Goal: Task Accomplishment & Management: Manage account settings

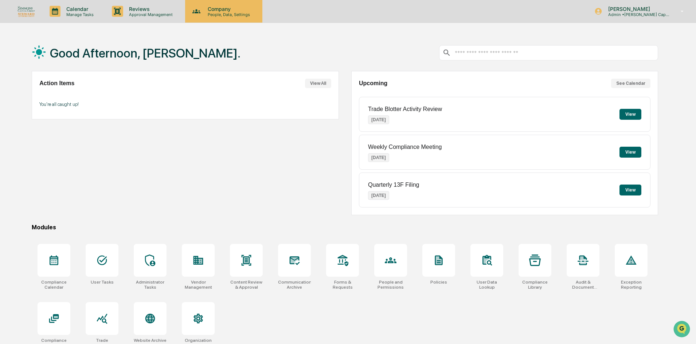
click at [233, 15] on p "People, Data, Settings" at bounding box center [228, 14] width 52 height 5
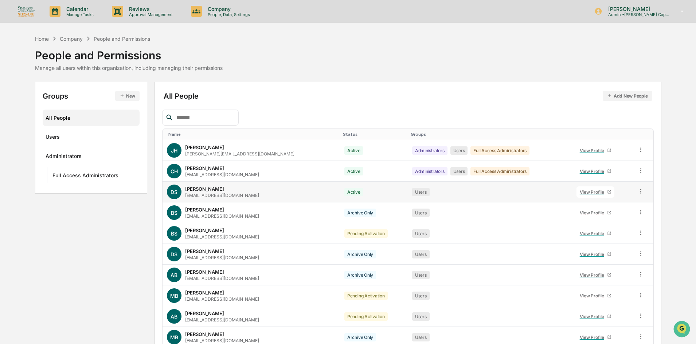
click at [591, 192] on div "View Profile" at bounding box center [593, 192] width 27 height 5
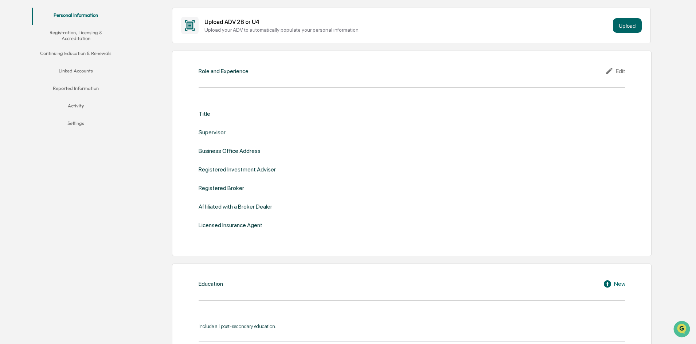
scroll to position [146, 0]
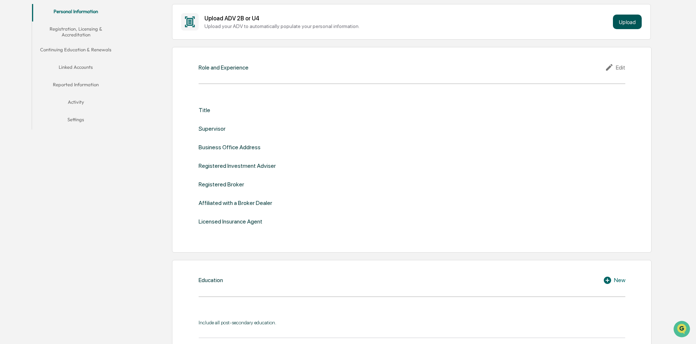
click at [633, 19] on button "Upload" at bounding box center [627, 22] width 29 height 15
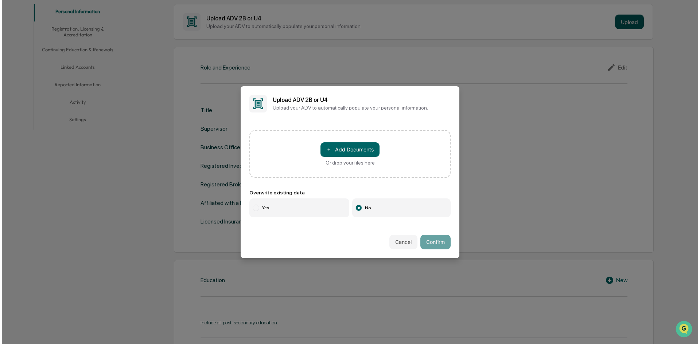
scroll to position [146, 0]
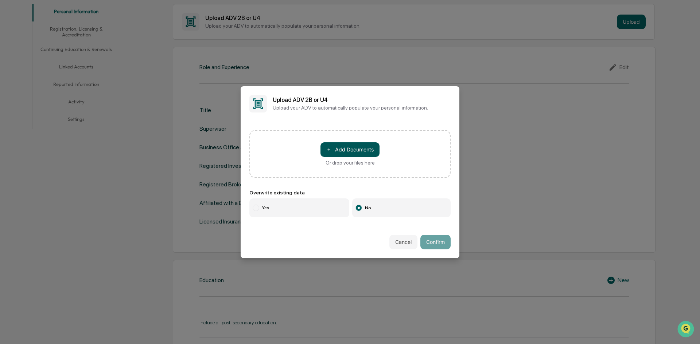
click at [362, 143] on button "＋ Add Documents" at bounding box center [349, 149] width 59 height 15
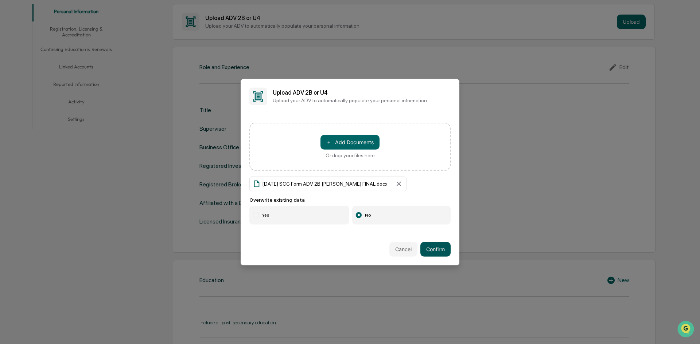
click at [435, 248] on button "Confirm" at bounding box center [435, 249] width 30 height 15
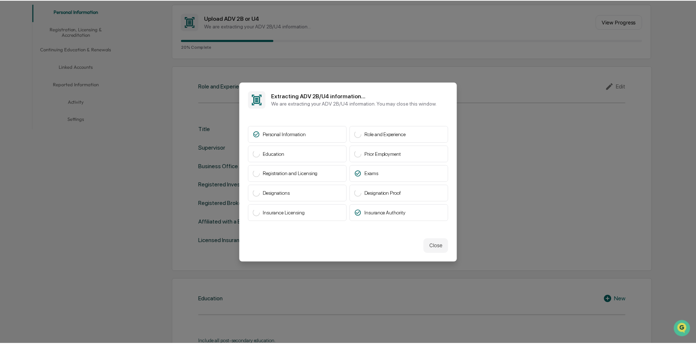
scroll to position [146, 0]
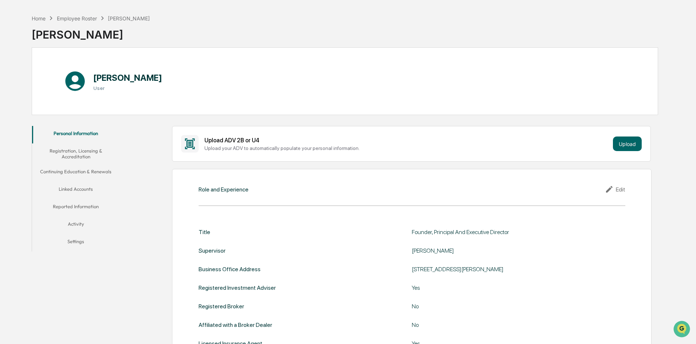
scroll to position [36, 0]
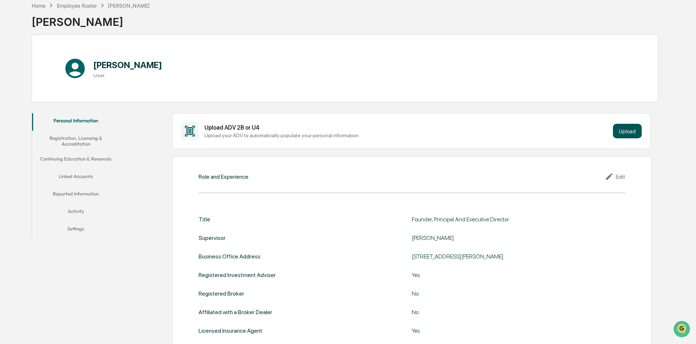
click at [641, 132] on button "Upload" at bounding box center [627, 131] width 29 height 15
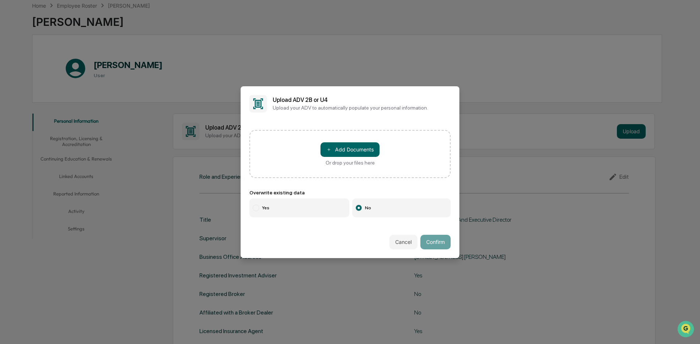
click at [406, 241] on button "Cancel" at bounding box center [403, 242] width 28 height 15
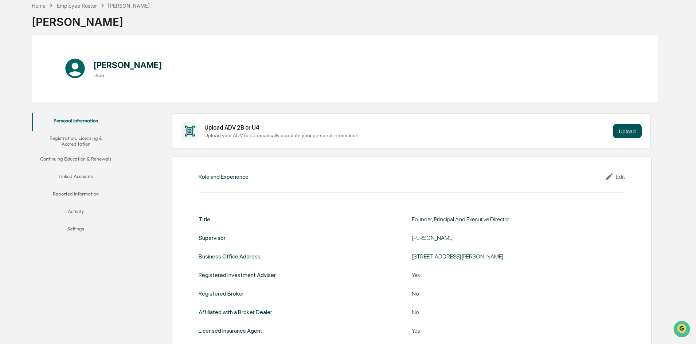
click at [628, 130] on button "Upload" at bounding box center [627, 131] width 29 height 15
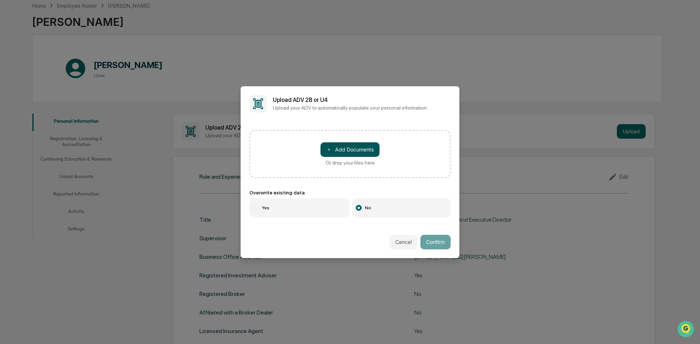
click at [364, 147] on button "＋ Add Documents" at bounding box center [349, 149] width 59 height 15
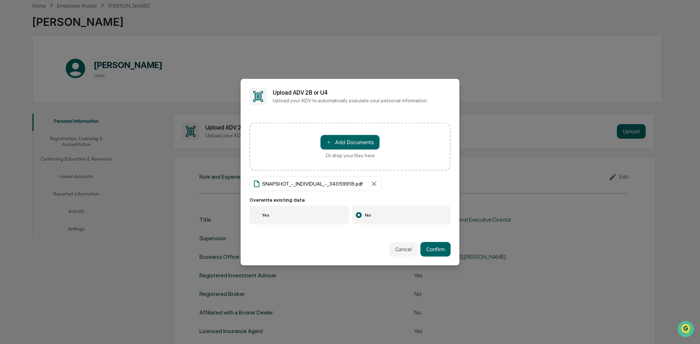
click at [261, 214] on label "Yes" at bounding box center [299, 215] width 100 height 19
click at [376, 220] on label "No" at bounding box center [401, 215] width 99 height 19
click at [448, 253] on button "Confirm" at bounding box center [435, 249] width 30 height 15
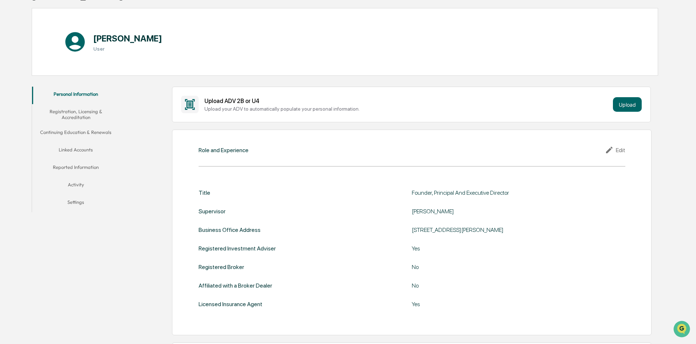
scroll to position [73, 0]
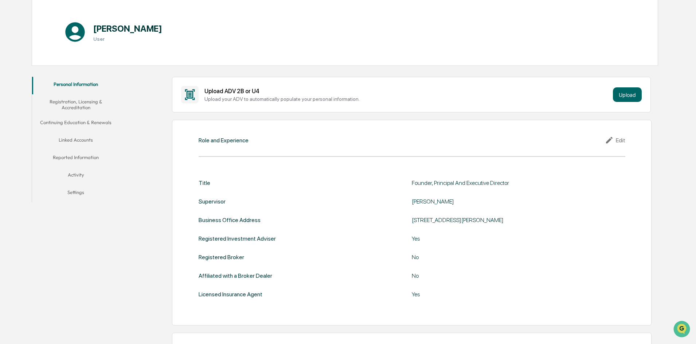
click at [85, 102] on button "Registration, Licensing & Accreditation" at bounding box center [75, 104] width 87 height 21
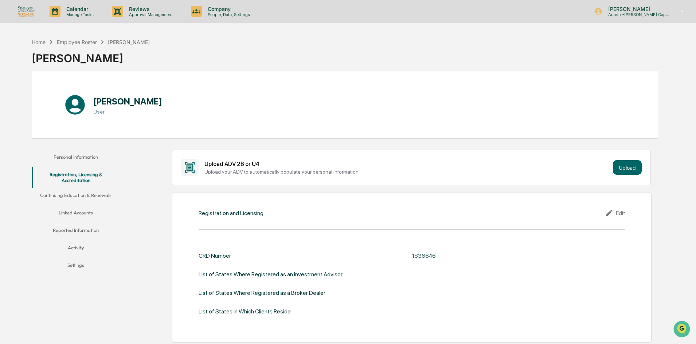
click at [79, 159] on button "Personal Information" at bounding box center [75, 158] width 87 height 17
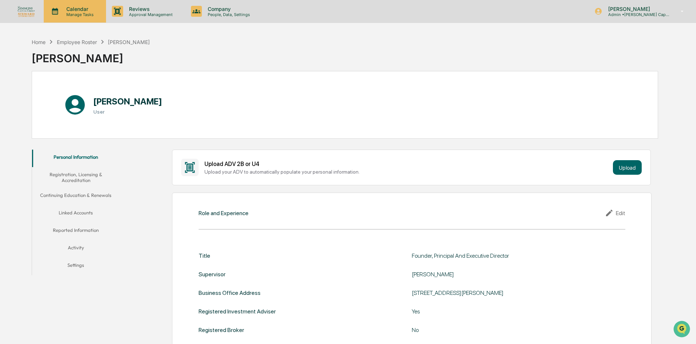
click at [74, 12] on p "Manage Tasks" at bounding box center [78, 14] width 37 height 5
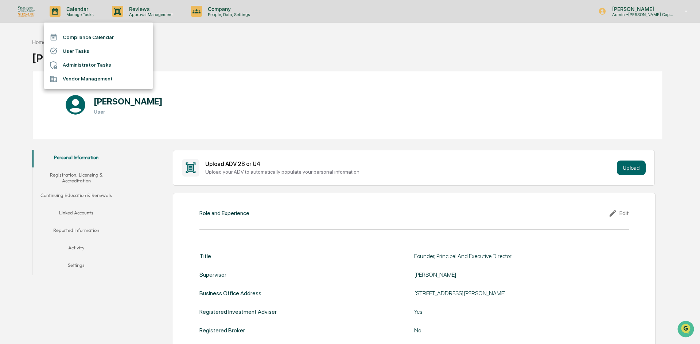
click at [146, 11] on div at bounding box center [350, 172] width 700 height 344
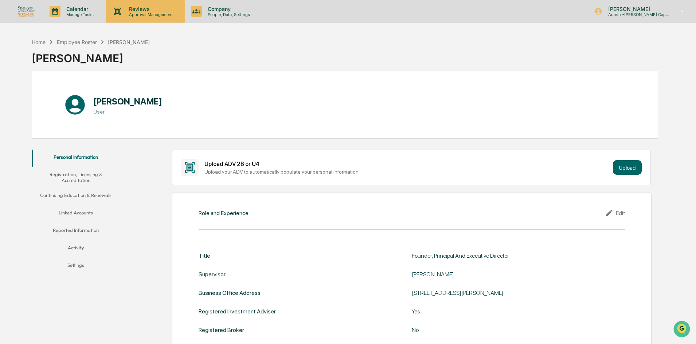
click at [152, 11] on p "Reviews" at bounding box center [149, 9] width 53 height 6
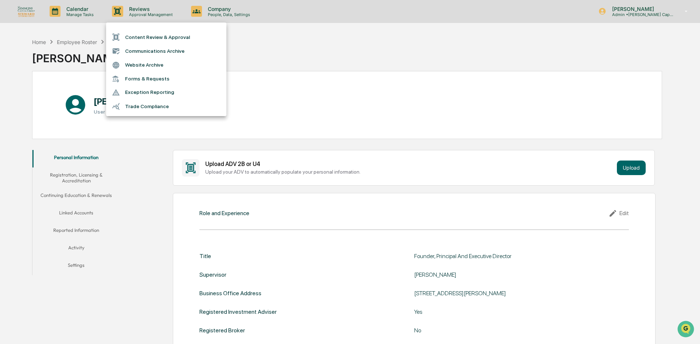
click at [243, 12] on div at bounding box center [350, 172] width 700 height 344
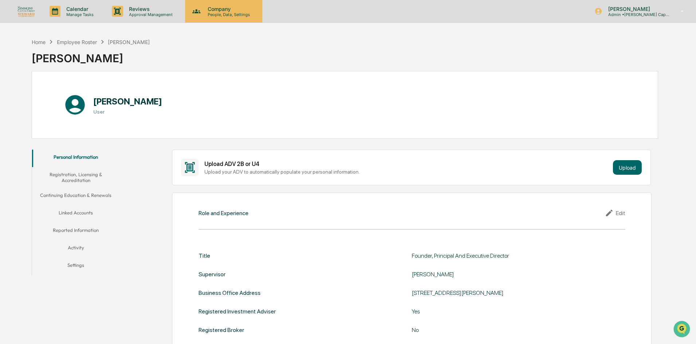
click at [233, 10] on p "Company" at bounding box center [228, 9] width 52 height 6
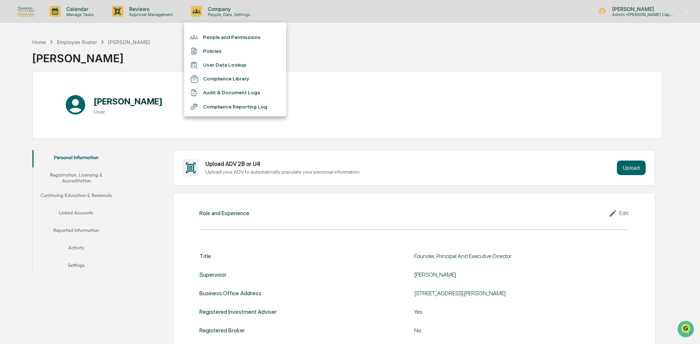
click at [387, 35] on div at bounding box center [350, 172] width 700 height 344
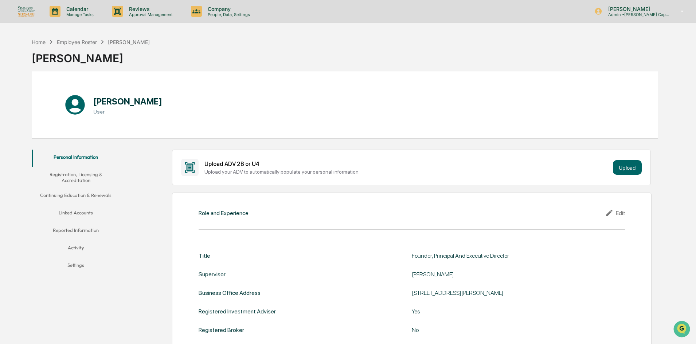
click at [82, 215] on button "Linked Accounts" at bounding box center [75, 214] width 87 height 17
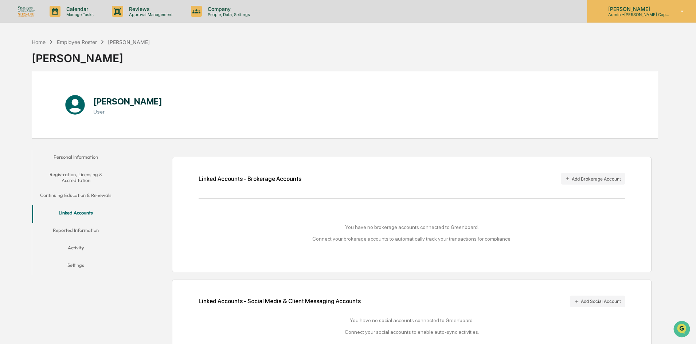
click at [661, 12] on p "Admin • Simmons Capital / Steward Advisors" at bounding box center [636, 14] width 68 height 5
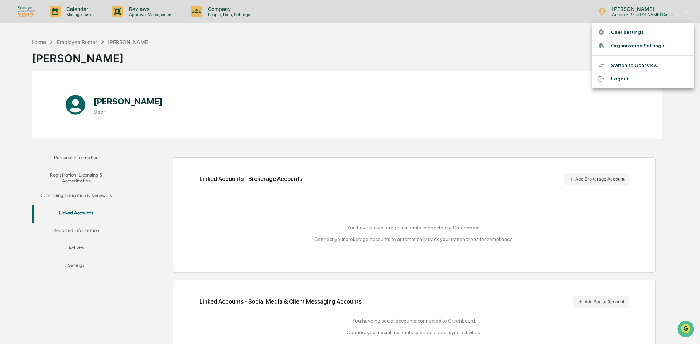
click at [630, 28] on li "User settings" at bounding box center [643, 32] width 102 height 13
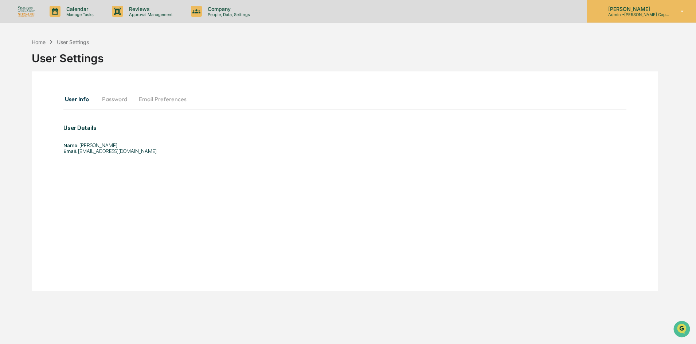
click at [637, 12] on p "Admin • Simmons Capital / Steward Advisors" at bounding box center [636, 14] width 68 height 5
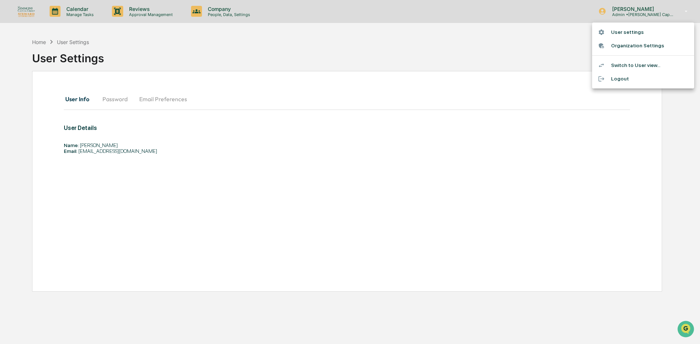
click at [627, 61] on li "Switch to User view..." at bounding box center [643, 65] width 102 height 13
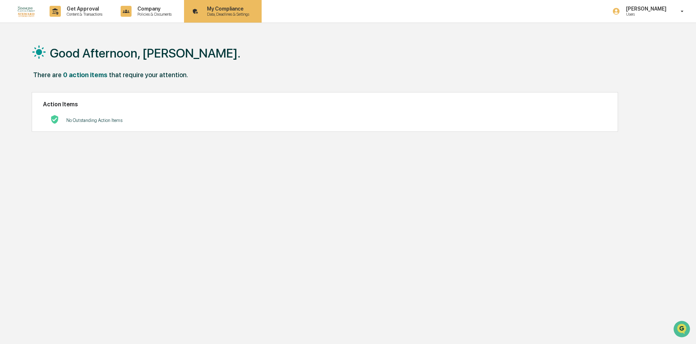
click at [252, 1] on div "My Compliance Data, Deadlines & Settings" at bounding box center [222, 11] width 70 height 23
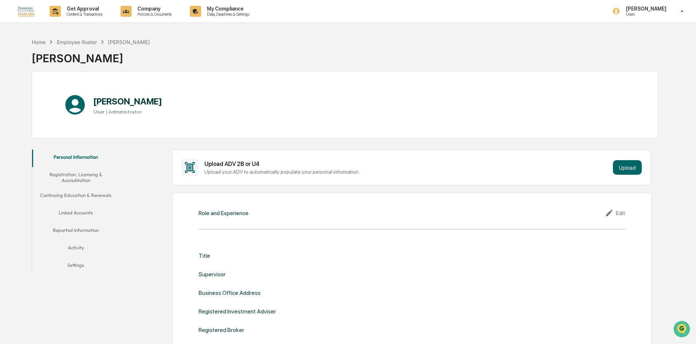
click at [74, 208] on button "Linked Accounts" at bounding box center [75, 214] width 87 height 17
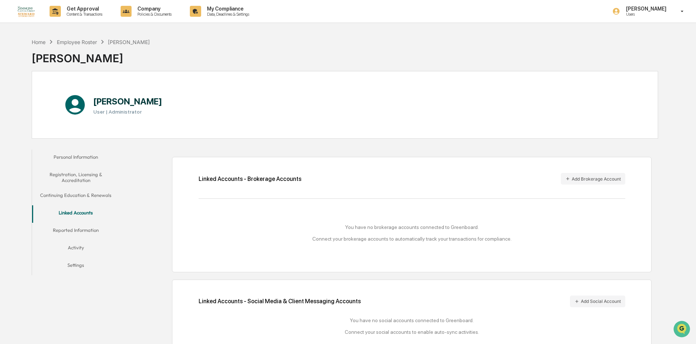
scroll to position [35, 0]
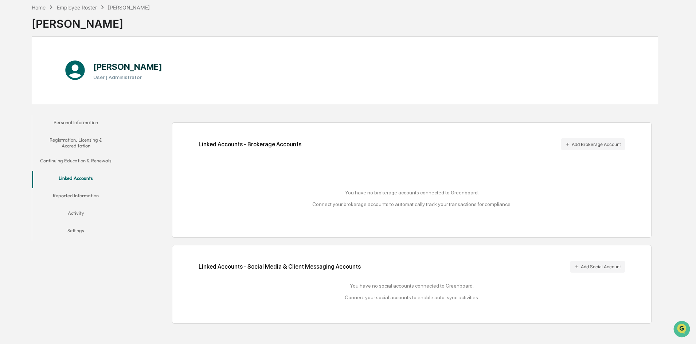
click at [86, 192] on button "Reported Information" at bounding box center [75, 196] width 87 height 17
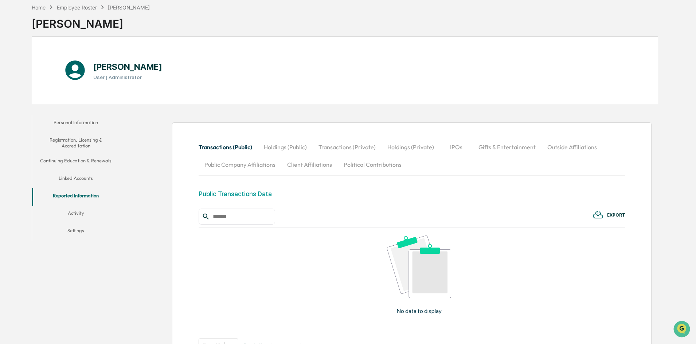
click at [89, 145] on button "Registration, Licensing & Accreditation" at bounding box center [75, 143] width 87 height 21
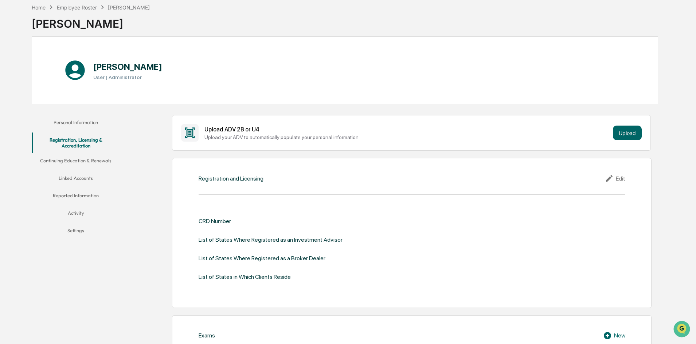
click at [83, 118] on button "Personal Information" at bounding box center [75, 123] width 87 height 17
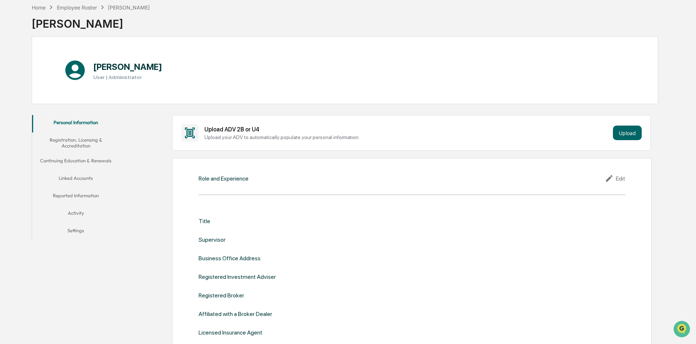
click at [78, 141] on button "Registration, Licensing & Accreditation" at bounding box center [75, 143] width 87 height 21
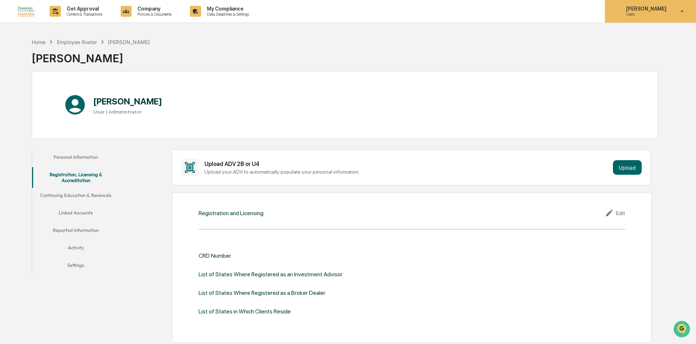
click at [691, 15] on div "Ryan Westerbeck Users" at bounding box center [650, 11] width 91 height 23
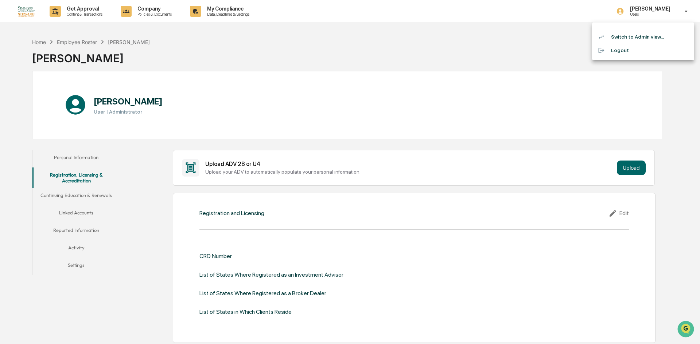
click at [660, 35] on li "Switch to Admin view..." at bounding box center [643, 36] width 102 height 13
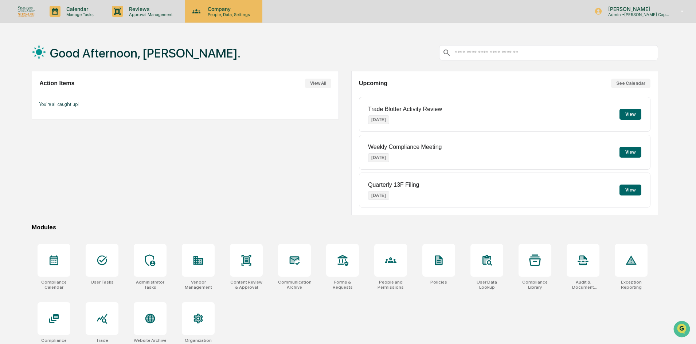
click at [213, 12] on p "People, Data, Settings" at bounding box center [228, 14] width 52 height 5
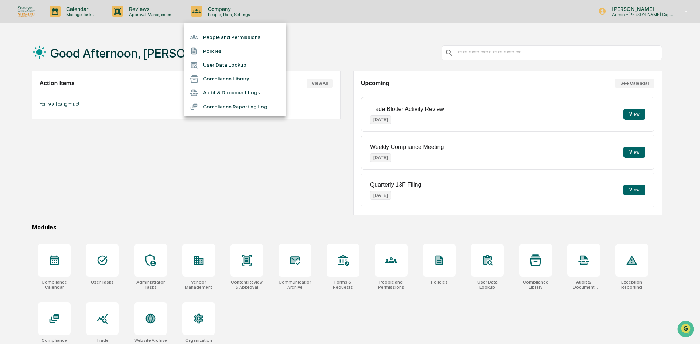
click at [216, 34] on li "People and Permissions" at bounding box center [235, 37] width 102 height 14
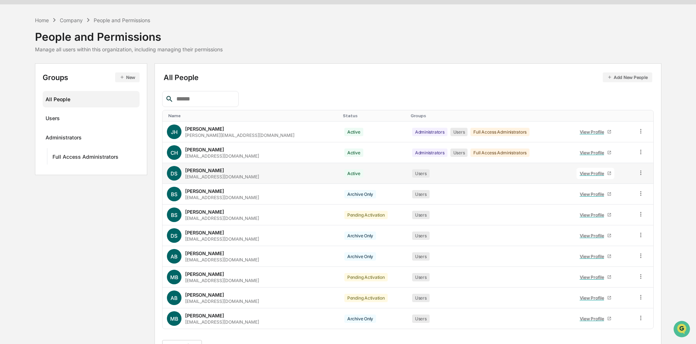
scroll to position [36, 0]
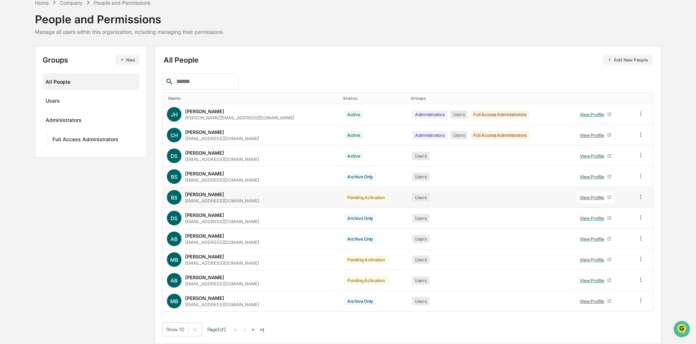
click at [198, 196] on div "Ben Simmons" at bounding box center [204, 195] width 39 height 6
click at [199, 196] on div "Ben Simmons" at bounding box center [204, 195] width 39 height 6
click at [599, 195] on div "View Profile" at bounding box center [593, 197] width 27 height 5
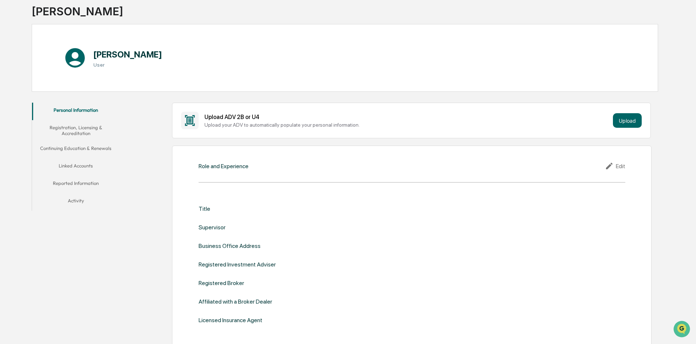
scroll to position [36, 0]
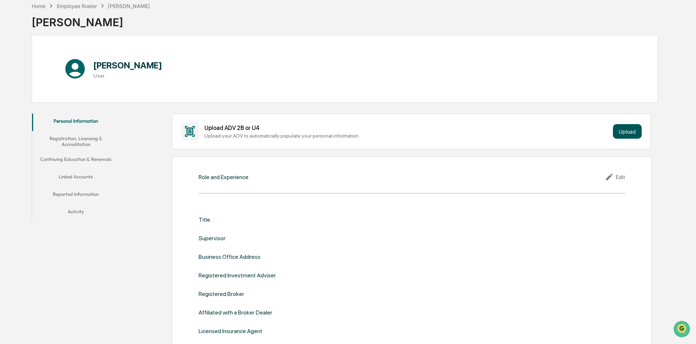
click at [633, 130] on button "Upload" at bounding box center [627, 131] width 29 height 15
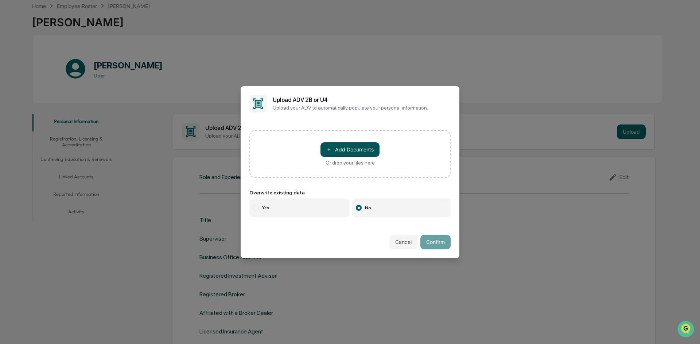
click at [357, 149] on button "＋ Add Documents" at bounding box center [349, 149] width 59 height 15
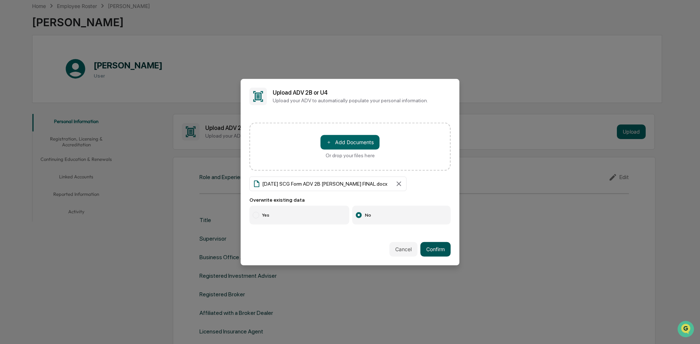
click at [437, 247] on button "Confirm" at bounding box center [435, 249] width 30 height 15
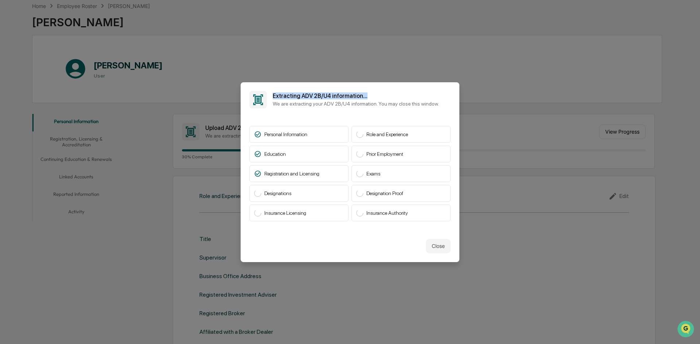
drag, startPoint x: 272, startPoint y: 94, endPoint x: 363, endPoint y: 93, distance: 90.8
click at [363, 93] on div "Extracting ADV 2B/U4 information... We are extracting your ADV 2B/U4 informatio…" at bounding box center [350, 99] width 219 height 35
click at [366, 96] on h2 "Extracting ADV 2B/U4 information..." at bounding box center [356, 96] width 166 height 7
drag, startPoint x: 366, startPoint y: 96, endPoint x: 270, endPoint y: 97, distance: 95.9
click at [270, 97] on div "Extracting ADV 2B/U4 information... We are extracting your ADV 2B/U4 informatio…" at bounding box center [350, 99] width 219 height 35
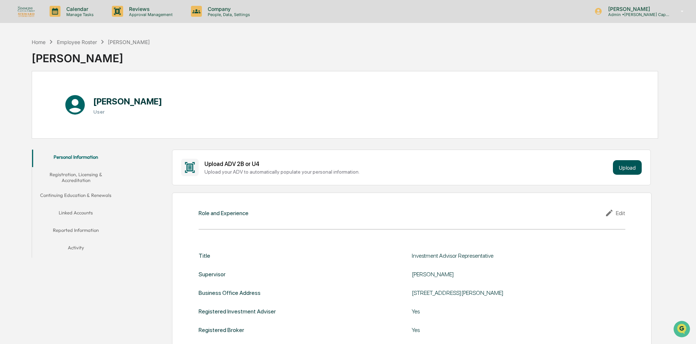
click at [635, 170] on button "Upload" at bounding box center [627, 167] width 29 height 15
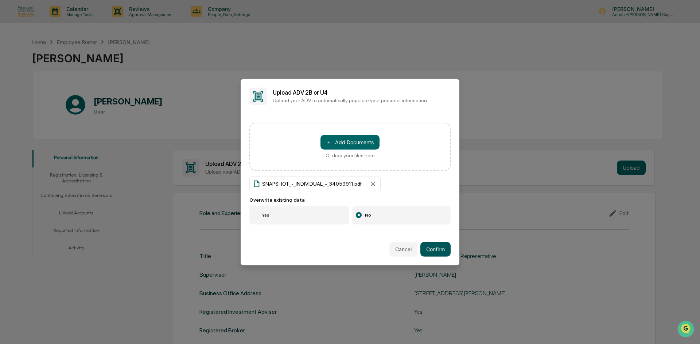
click at [433, 248] on button "Confirm" at bounding box center [435, 249] width 30 height 15
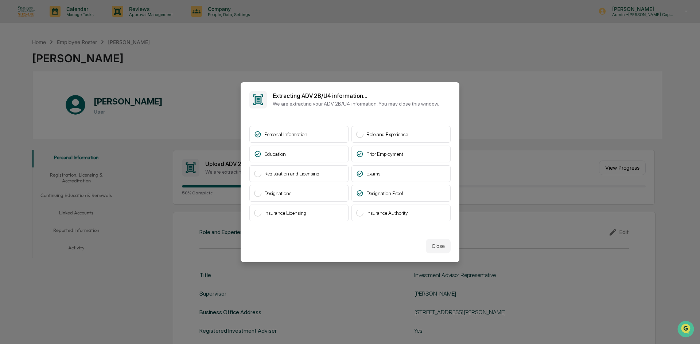
click at [386, 99] on h2 "Extracting ADV 2B/U4 information..." at bounding box center [356, 96] width 166 height 7
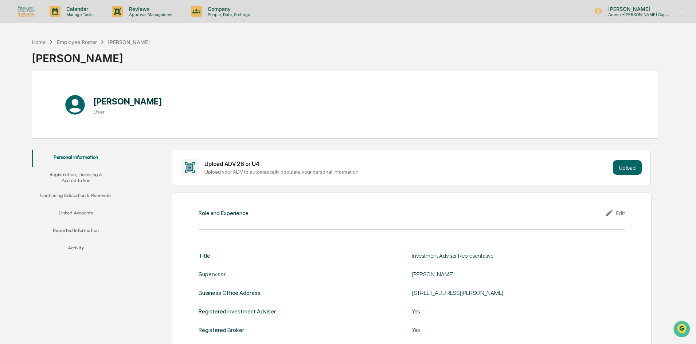
click at [63, 176] on button "Registration, Licensing & Accreditation" at bounding box center [75, 177] width 87 height 21
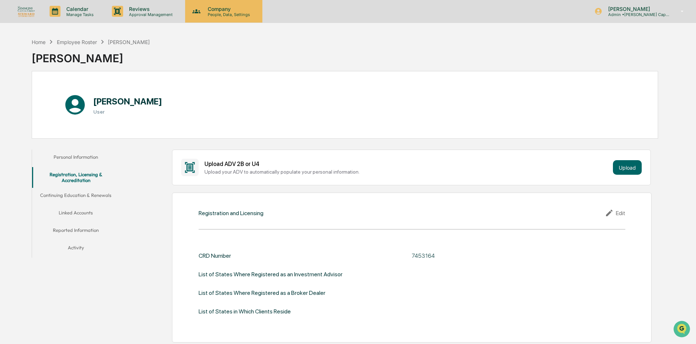
click at [194, 8] on icon at bounding box center [196, 11] width 11 height 11
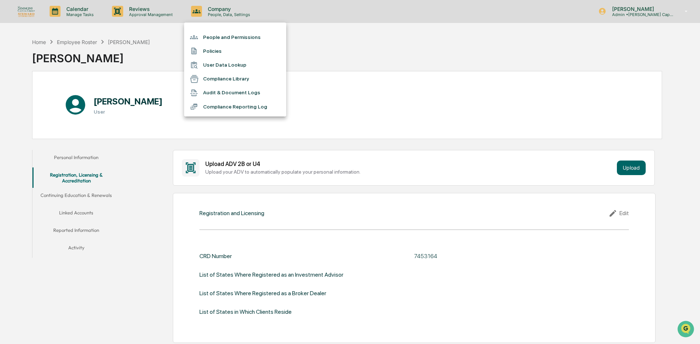
click at [145, 12] on div at bounding box center [350, 172] width 700 height 344
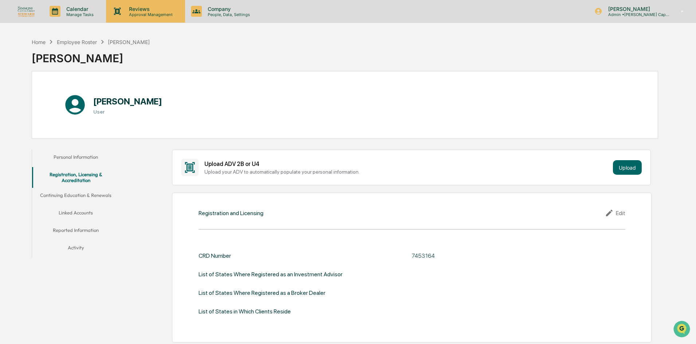
click at [142, 12] on p "Approval Management" at bounding box center [149, 14] width 53 height 5
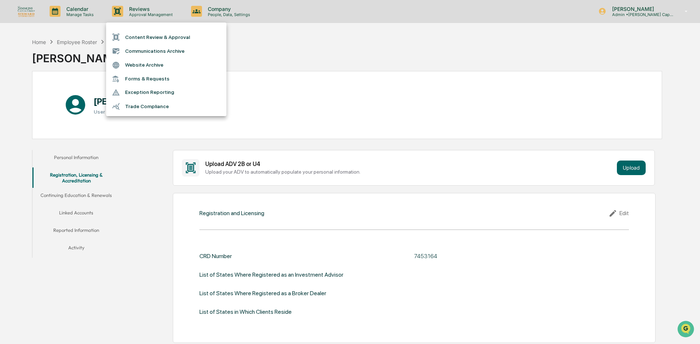
click at [105, 11] on div at bounding box center [350, 172] width 700 height 344
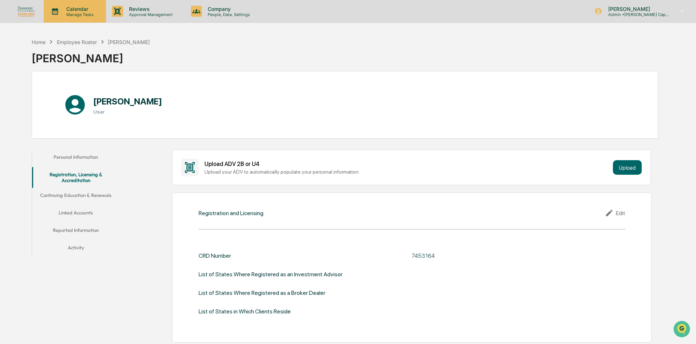
click at [93, 12] on p "Manage Tasks" at bounding box center [78, 14] width 37 height 5
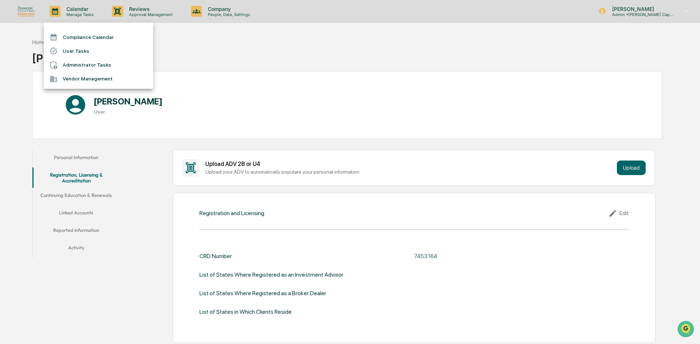
click at [672, 10] on div at bounding box center [350, 172] width 700 height 344
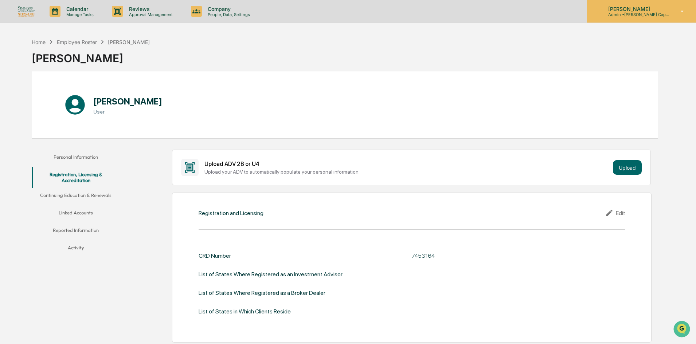
click at [639, 10] on p "[PERSON_NAME]" at bounding box center [636, 9] width 68 height 6
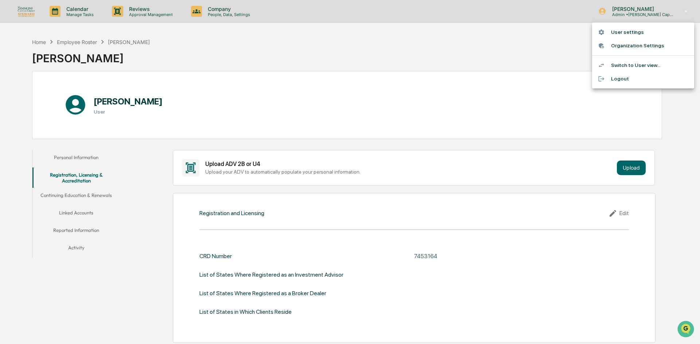
click at [624, 65] on li "Switch to User view..." at bounding box center [643, 65] width 102 height 13
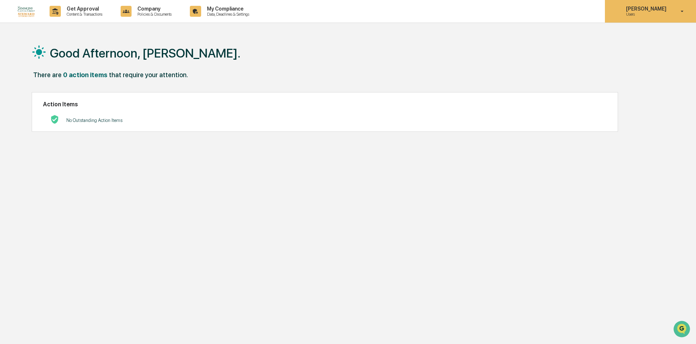
click at [639, 13] on p "Users" at bounding box center [645, 14] width 50 height 5
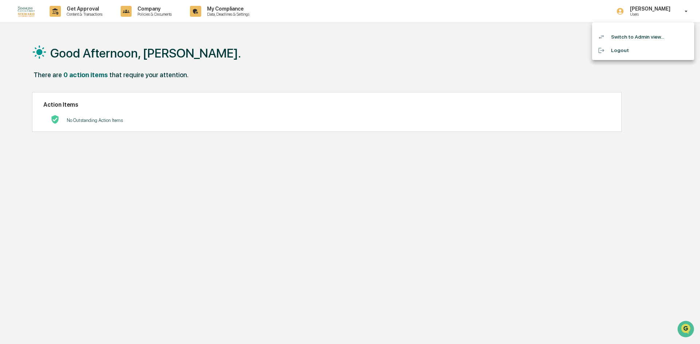
click at [219, 12] on div at bounding box center [350, 172] width 700 height 344
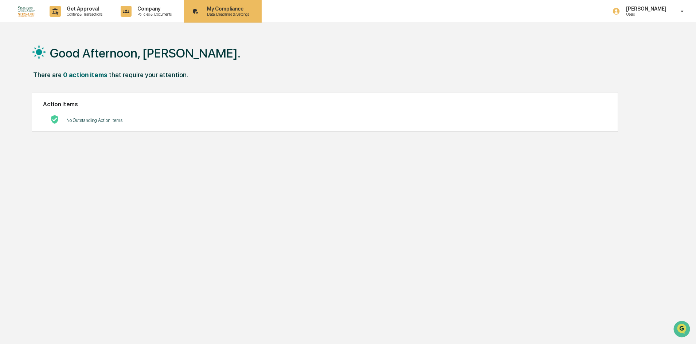
click at [210, 11] on p "My Compliance" at bounding box center [227, 9] width 52 height 6
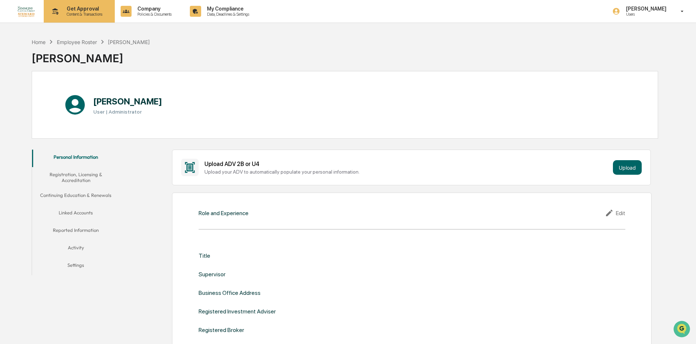
click at [85, 11] on p "Get Approval" at bounding box center [83, 9] width 45 height 6
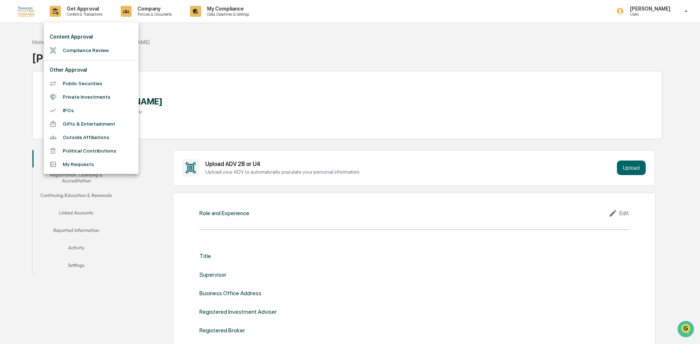
click at [155, 12] on div at bounding box center [350, 172] width 700 height 344
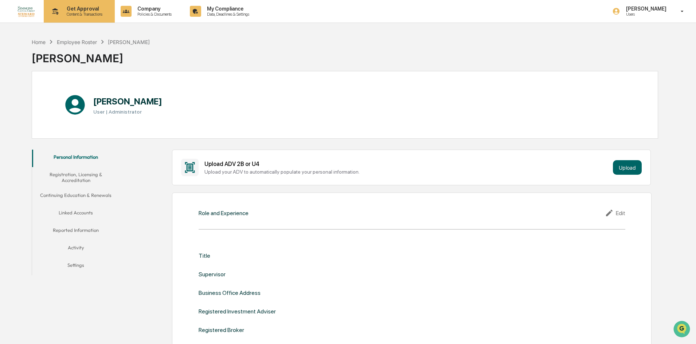
click at [102, 11] on p "Get Approval" at bounding box center [83, 9] width 45 height 6
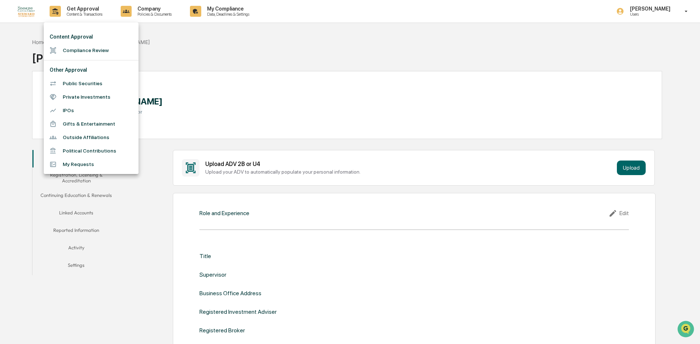
click at [297, 60] on div at bounding box center [350, 172] width 700 height 344
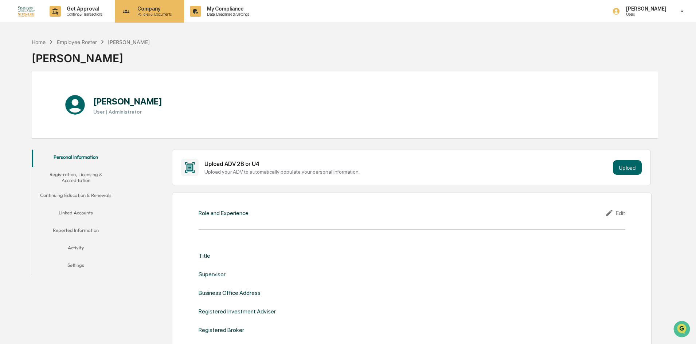
click at [168, 9] on p "Company" at bounding box center [154, 9] width 44 height 6
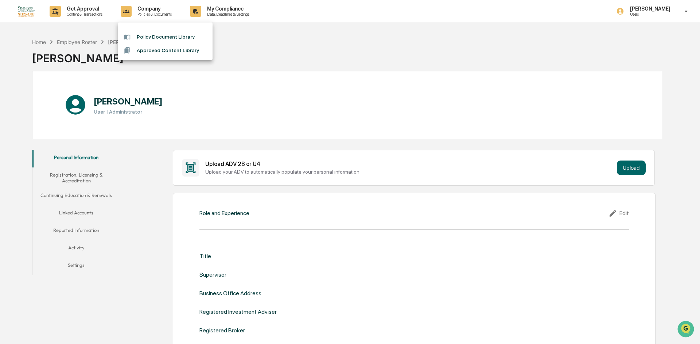
click at [220, 7] on div at bounding box center [350, 172] width 700 height 344
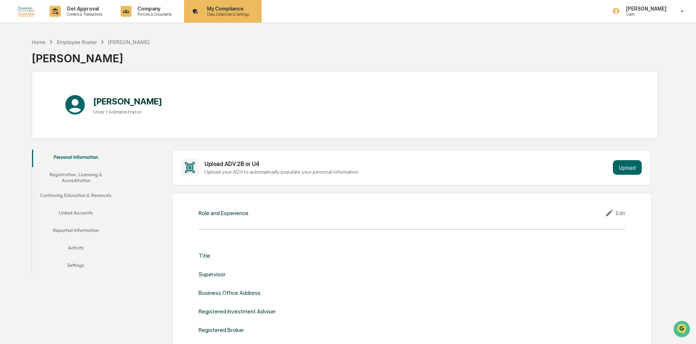
click at [224, 10] on p "My Compliance" at bounding box center [227, 9] width 52 height 6
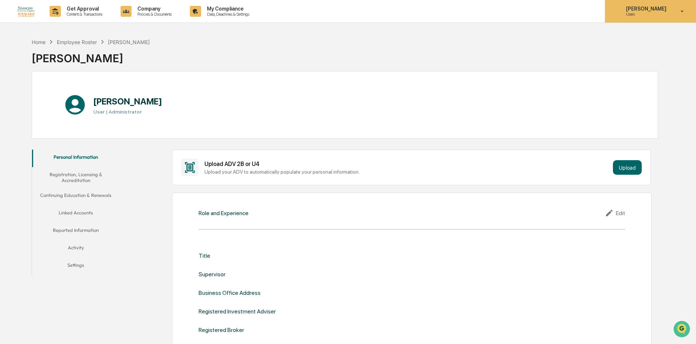
click at [637, 3] on div "Ryan Westerbeck Users" at bounding box center [650, 11] width 91 height 23
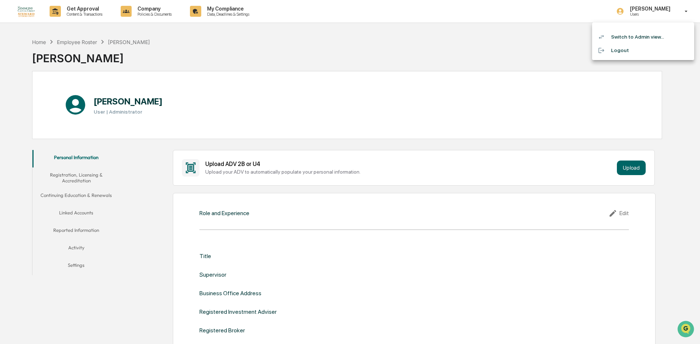
click at [630, 36] on li "Switch to Admin view..." at bounding box center [643, 36] width 102 height 13
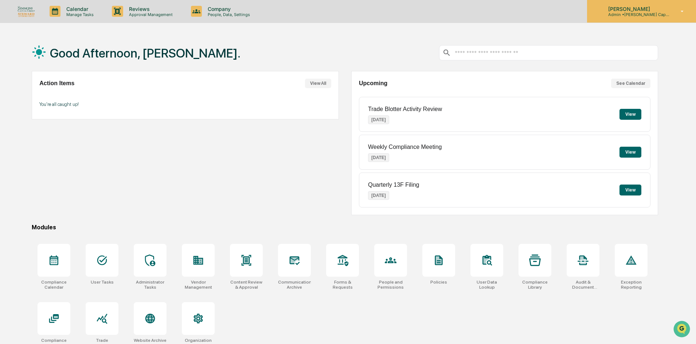
click at [657, 12] on p "Admin • Simmons Capital / Steward Advisors" at bounding box center [636, 14] width 68 height 5
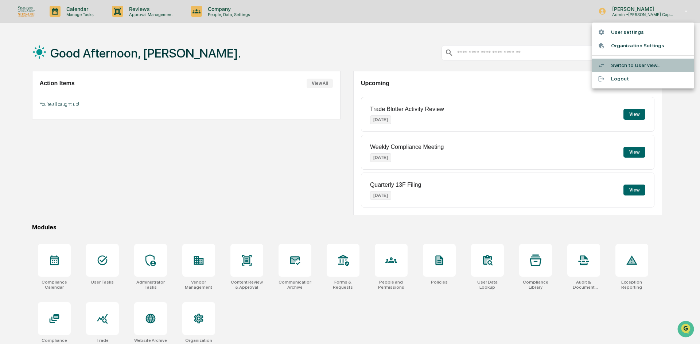
click at [620, 68] on li "Switch to User view..." at bounding box center [643, 65] width 102 height 13
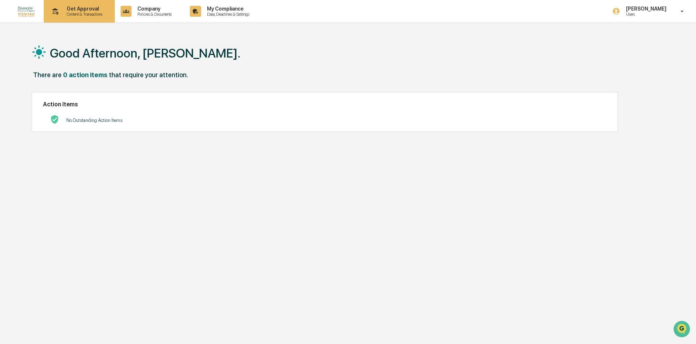
click at [93, 10] on p "Get Approval" at bounding box center [83, 9] width 45 height 6
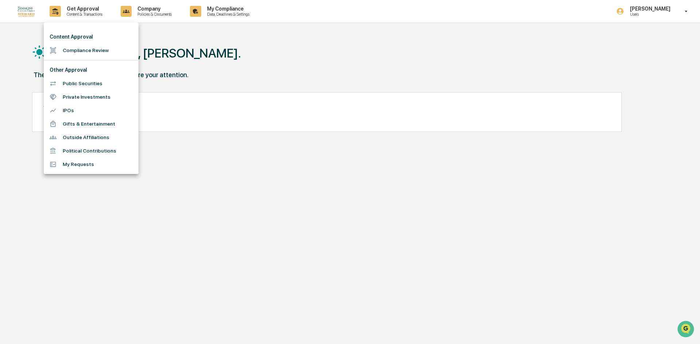
click at [626, 9] on div at bounding box center [350, 172] width 700 height 344
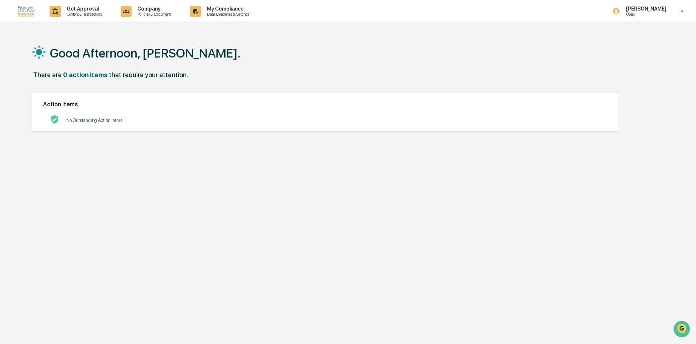
click at [642, 8] on p "[PERSON_NAME]" at bounding box center [645, 9] width 50 height 6
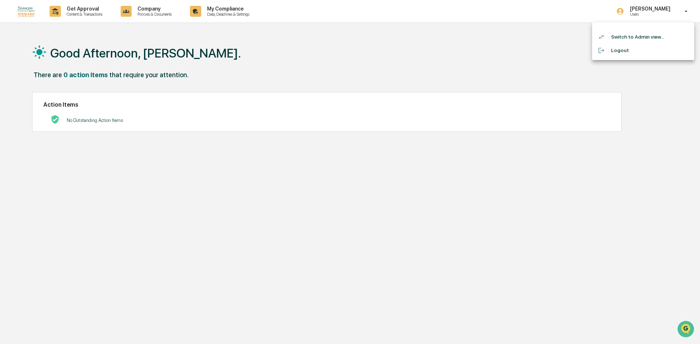
click at [221, 39] on div at bounding box center [350, 172] width 700 height 344
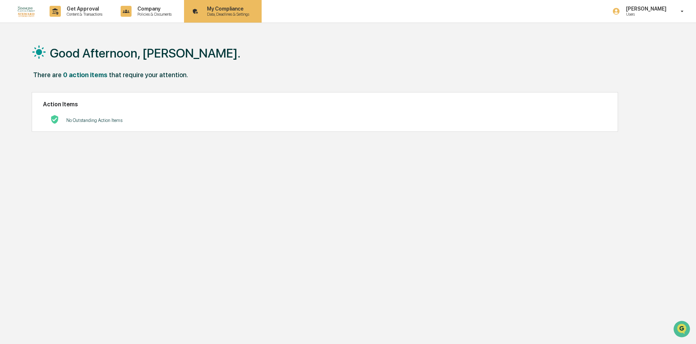
click at [220, 11] on p "My Compliance" at bounding box center [227, 9] width 52 height 6
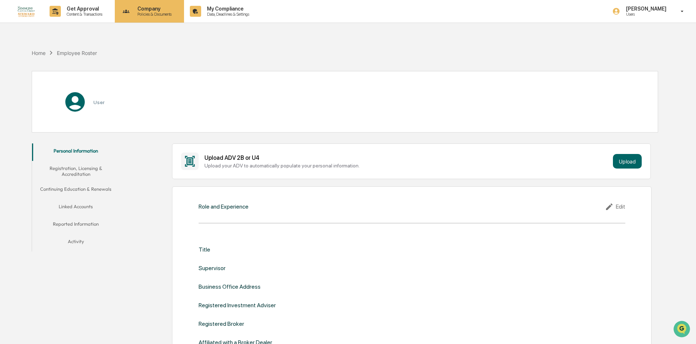
click at [167, 10] on p "Company" at bounding box center [154, 9] width 44 height 6
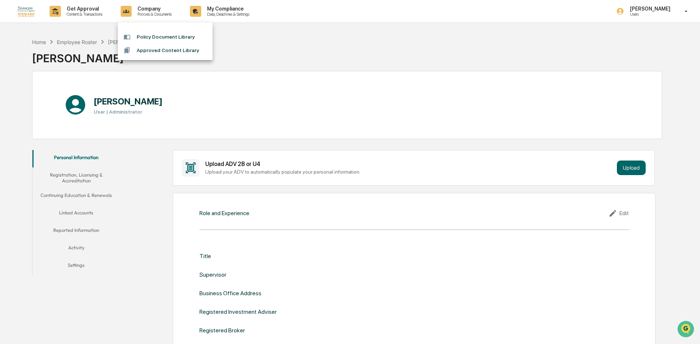
click at [238, 10] on div at bounding box center [350, 172] width 700 height 344
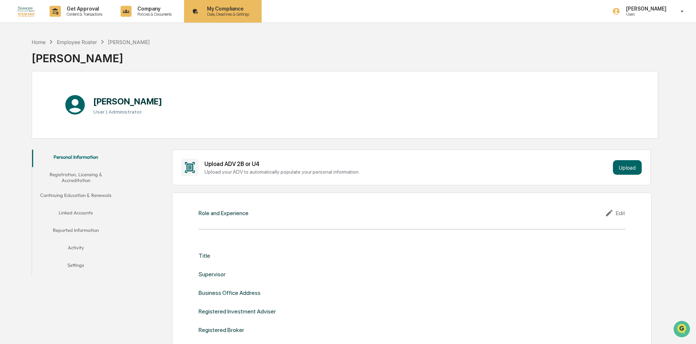
click at [222, 12] on p "Data, Deadlines & Settings" at bounding box center [227, 14] width 52 height 5
click at [90, 172] on button "Registration, Licensing & Accreditation" at bounding box center [75, 177] width 87 height 21
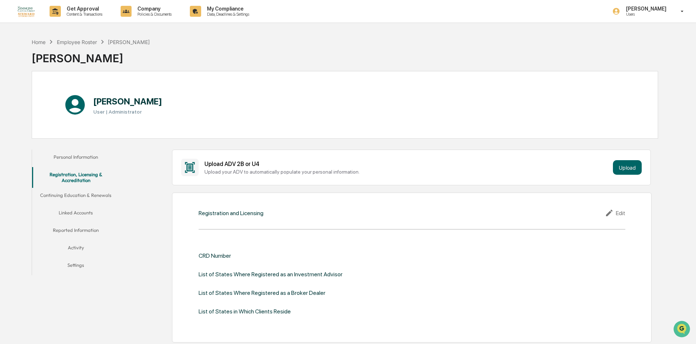
click at [89, 186] on button "Registration, Licensing & Accreditation" at bounding box center [75, 177] width 87 height 21
click at [90, 192] on button "Continuing Education & Renewals" at bounding box center [75, 196] width 87 height 17
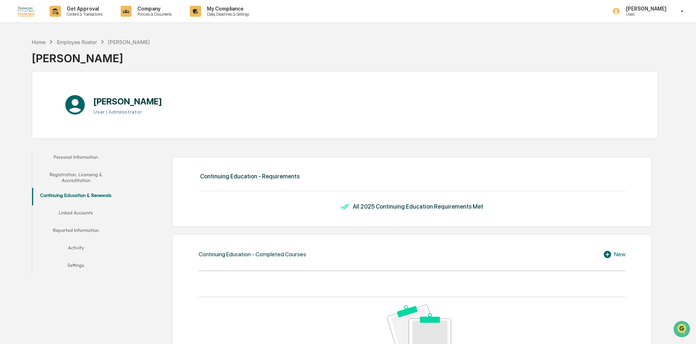
click at [82, 208] on button "Linked Accounts" at bounding box center [75, 214] width 87 height 17
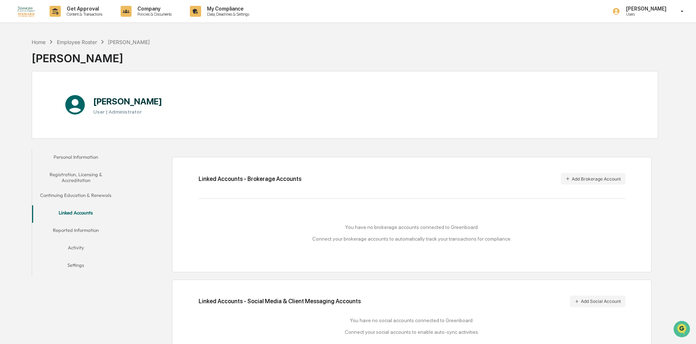
click at [85, 227] on button "Reported Information" at bounding box center [75, 231] width 87 height 17
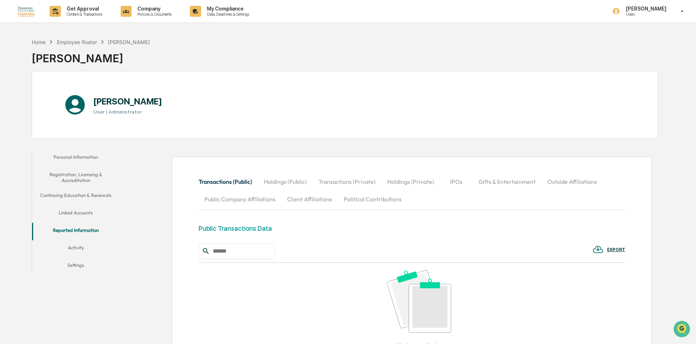
click at [75, 247] on button "Activity" at bounding box center [75, 249] width 87 height 17
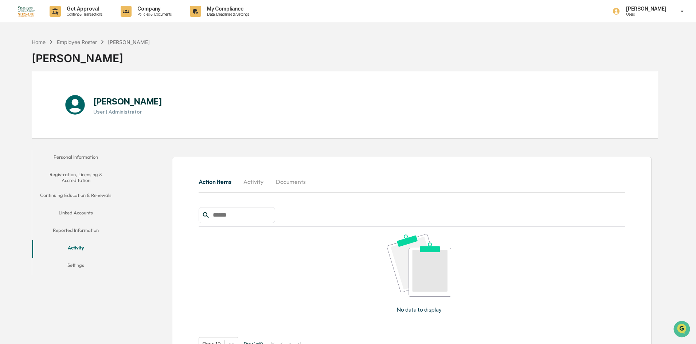
click at [74, 268] on button "Settings" at bounding box center [75, 266] width 87 height 17
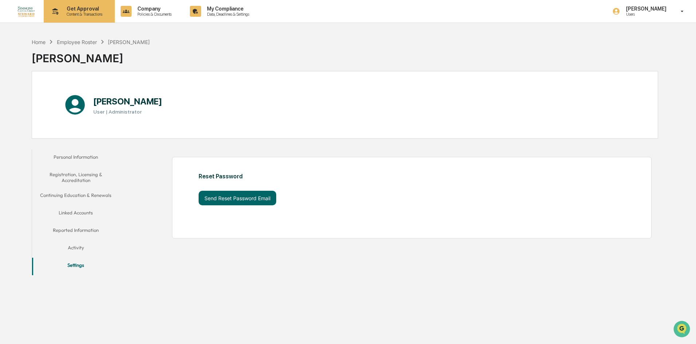
click at [95, 8] on p "Get Approval" at bounding box center [83, 9] width 45 height 6
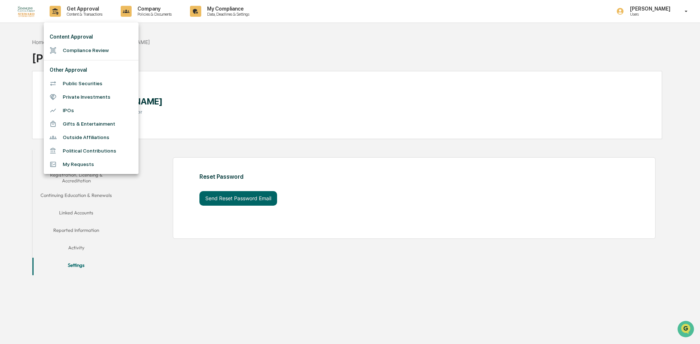
click at [142, 8] on div at bounding box center [350, 172] width 700 height 344
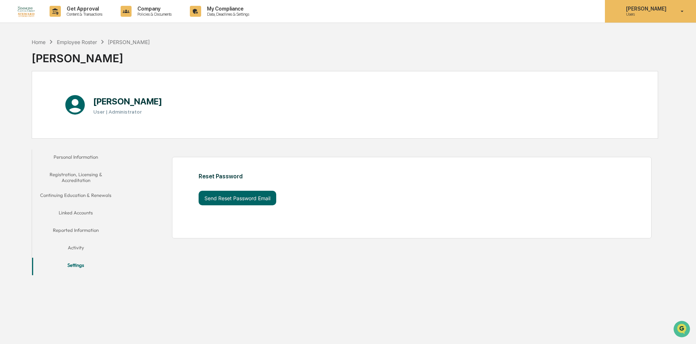
click at [620, 5] on div "Ryan Westerbeck Users" at bounding box center [650, 11] width 91 height 23
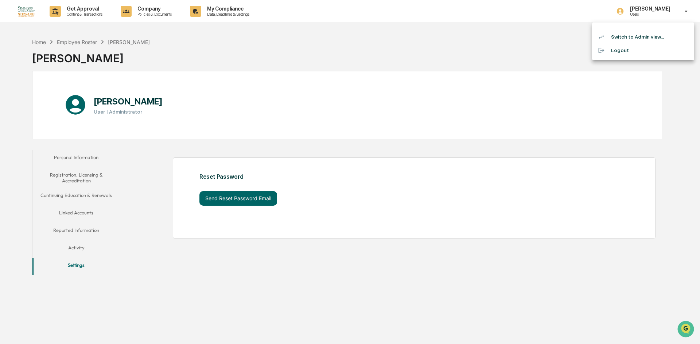
click at [622, 34] on li "Switch to Admin view..." at bounding box center [643, 36] width 102 height 13
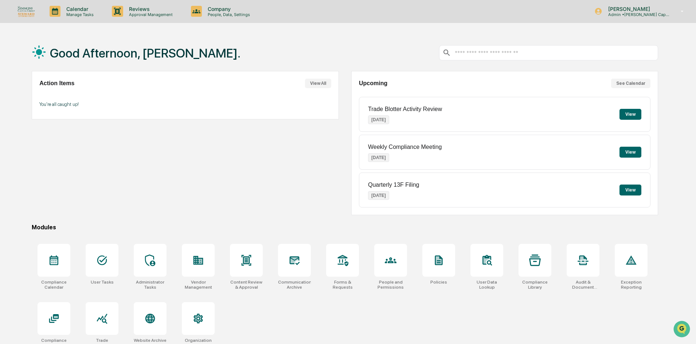
click at [122, 39] on div "Good Afternoon, [PERSON_NAME]." at bounding box center [136, 53] width 209 height 36
click at [227, 11] on p "Company" at bounding box center [228, 9] width 52 height 6
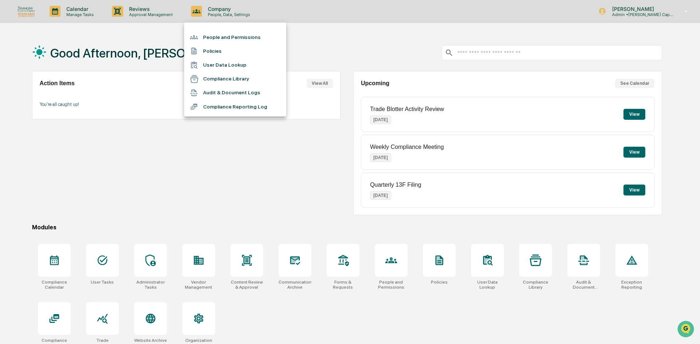
click at [207, 38] on li "People and Permissions" at bounding box center [235, 37] width 102 height 14
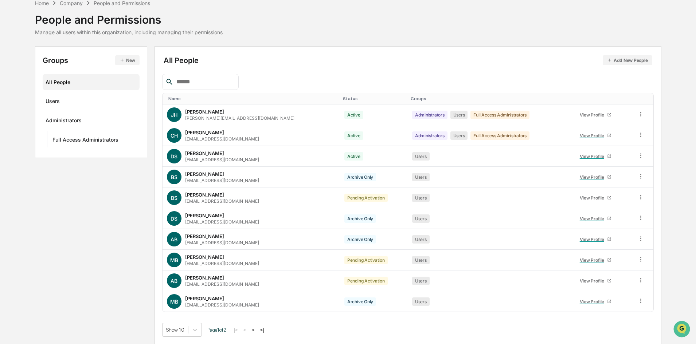
scroll to position [36, 0]
click at [257, 332] on button ">" at bounding box center [253, 330] width 7 height 6
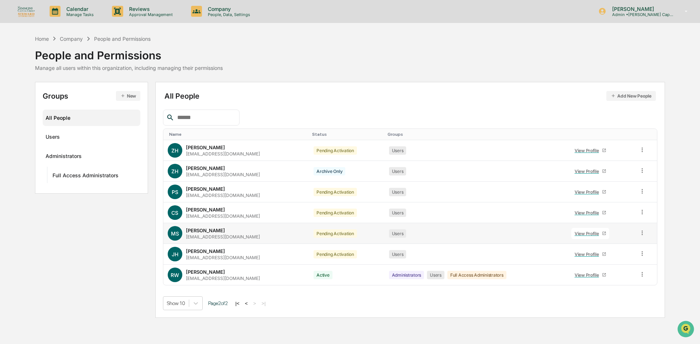
click at [590, 231] on div "View Profile" at bounding box center [587, 233] width 27 height 5
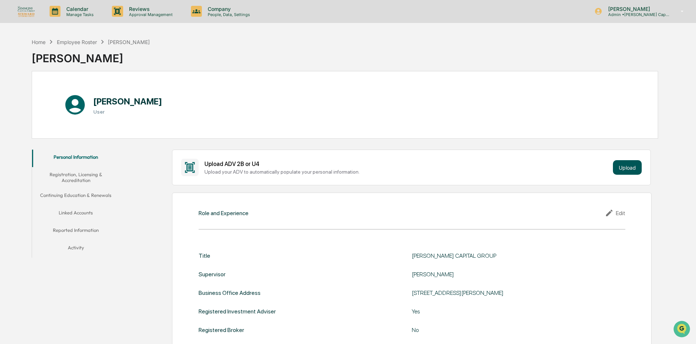
click at [623, 165] on button "Upload" at bounding box center [627, 167] width 29 height 15
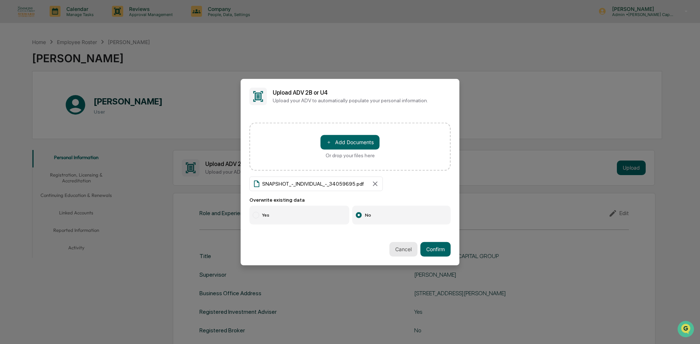
click at [406, 248] on button "Cancel" at bounding box center [403, 249] width 28 height 15
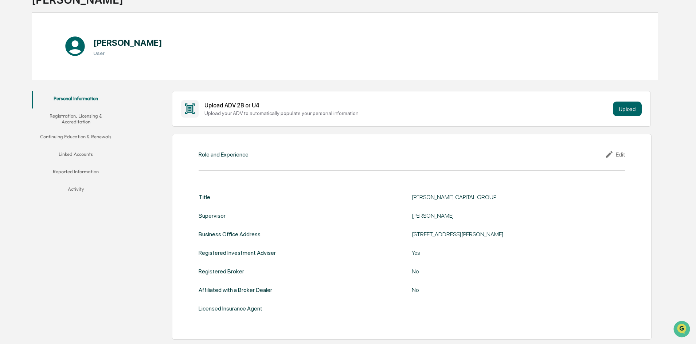
scroll to position [48, 0]
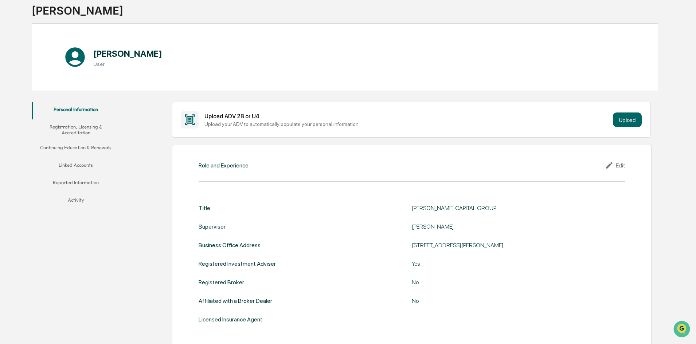
click at [80, 127] on button "Registration, Licensing & Accreditation" at bounding box center [75, 130] width 87 height 21
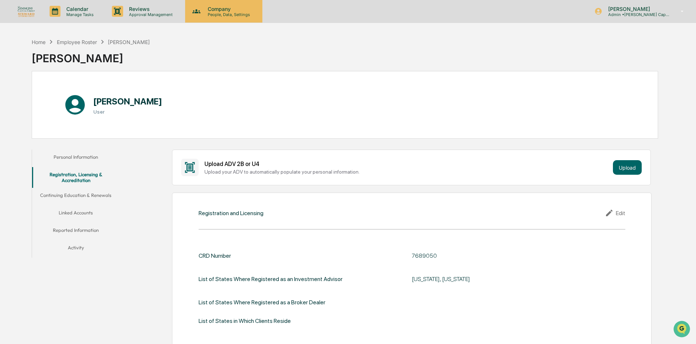
click at [218, 10] on p "Company" at bounding box center [228, 9] width 52 height 6
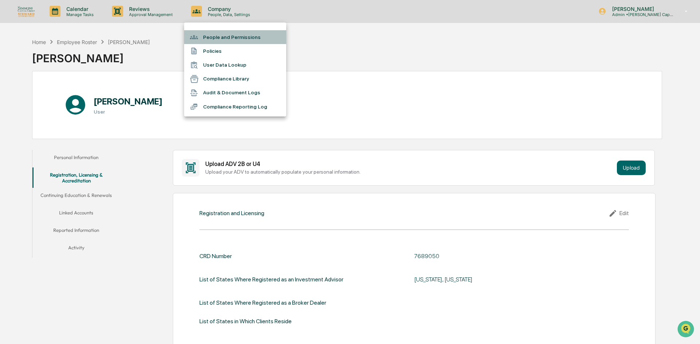
click at [223, 38] on li "People and Permissions" at bounding box center [235, 37] width 102 height 14
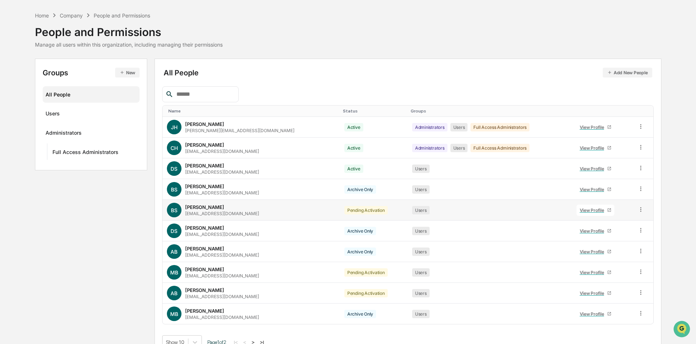
scroll to position [36, 0]
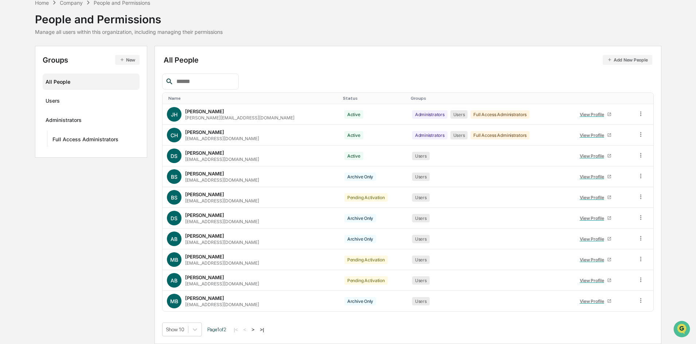
click at [257, 329] on button ">" at bounding box center [253, 330] width 7 height 6
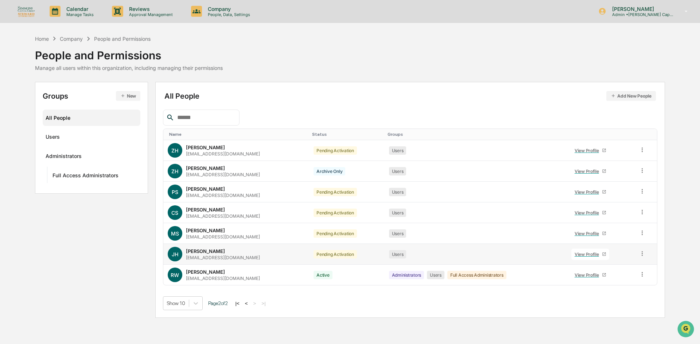
click at [592, 255] on div "View Profile" at bounding box center [587, 254] width 27 height 5
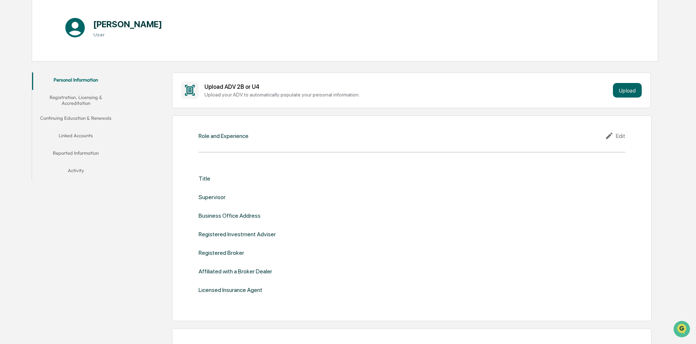
scroll to position [73, 0]
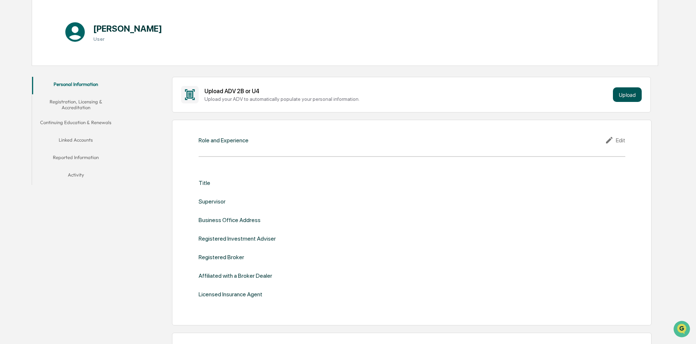
click at [631, 92] on button "Upload" at bounding box center [627, 94] width 29 height 15
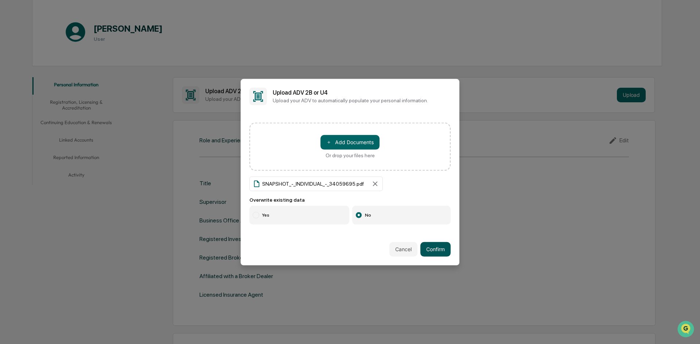
click at [437, 252] on button "Confirm" at bounding box center [435, 249] width 30 height 15
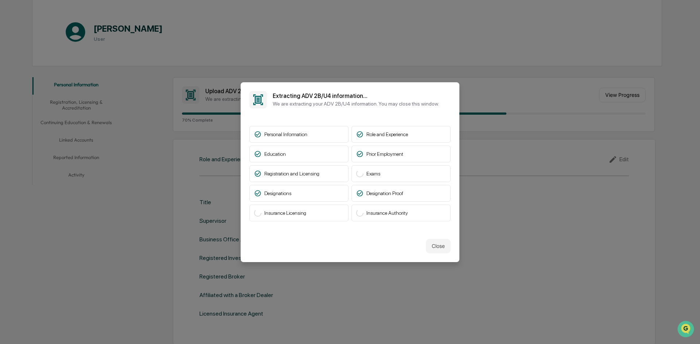
click at [370, 104] on p "We are extracting your ADV 2B/U4 information. You may close this window." at bounding box center [356, 104] width 166 height 6
click at [370, 102] on p "We are extracting your ADV 2B/U4 information. You may close this window." at bounding box center [356, 104] width 166 height 6
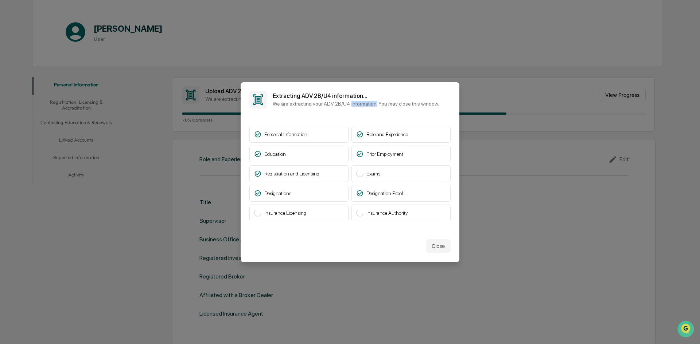
click at [370, 102] on p "We are extracting your ADV 2B/U4 information. You may close this window." at bounding box center [356, 104] width 166 height 6
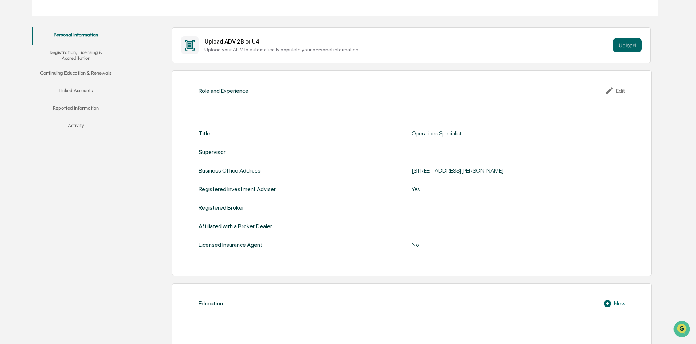
scroll to position [81, 0]
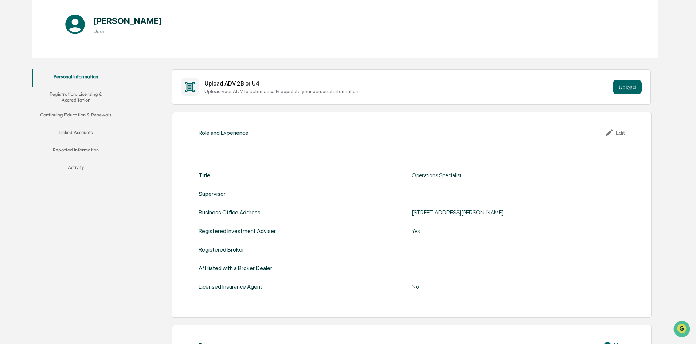
click at [97, 94] on button "Registration, Licensing & Accreditation" at bounding box center [75, 97] width 87 height 21
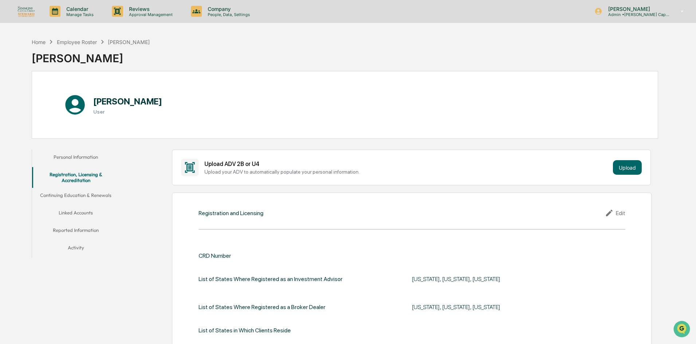
scroll to position [109, 0]
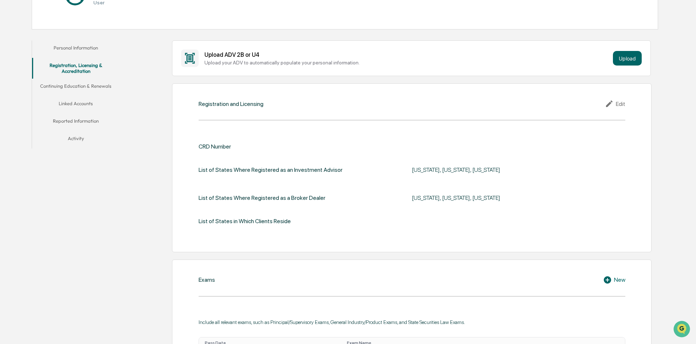
click at [75, 83] on button "Continuing Education & Renewals" at bounding box center [75, 87] width 87 height 17
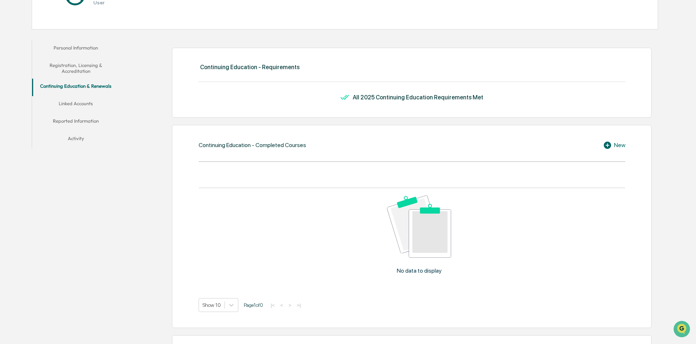
click at [81, 109] on button "Linked Accounts" at bounding box center [75, 104] width 87 height 17
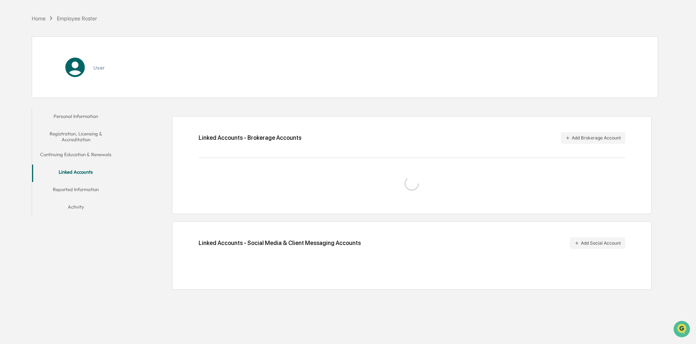
scroll to position [35, 0]
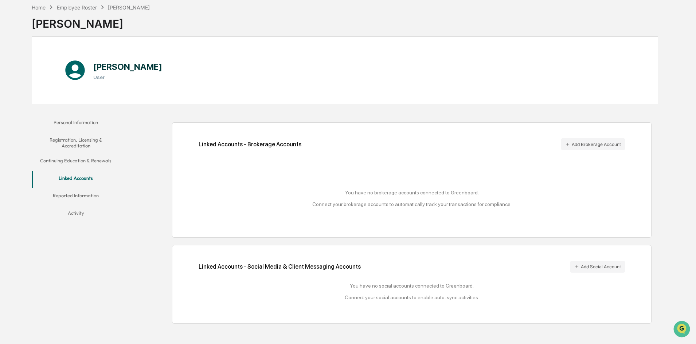
click at [84, 193] on button "Reported Information" at bounding box center [75, 196] width 87 height 17
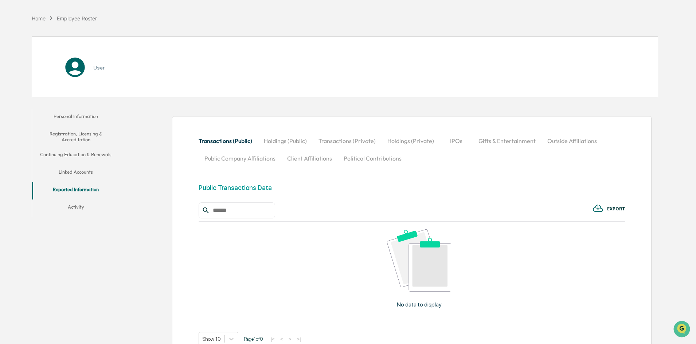
click at [79, 200] on button "Reported Information" at bounding box center [75, 190] width 87 height 17
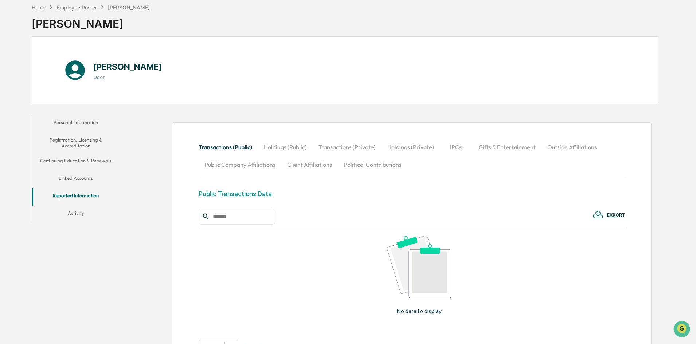
click at [84, 121] on button "Personal Information" at bounding box center [75, 123] width 87 height 17
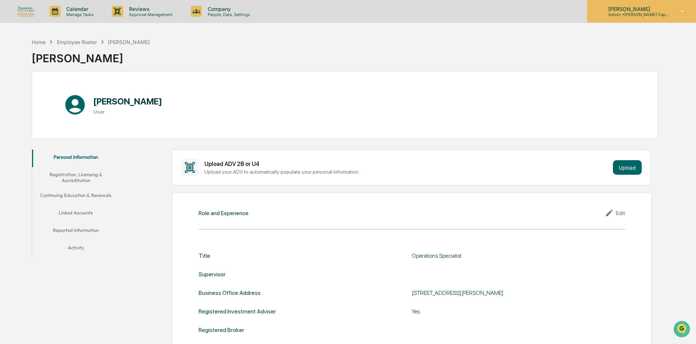
click at [619, 7] on p "[PERSON_NAME]" at bounding box center [636, 9] width 68 height 6
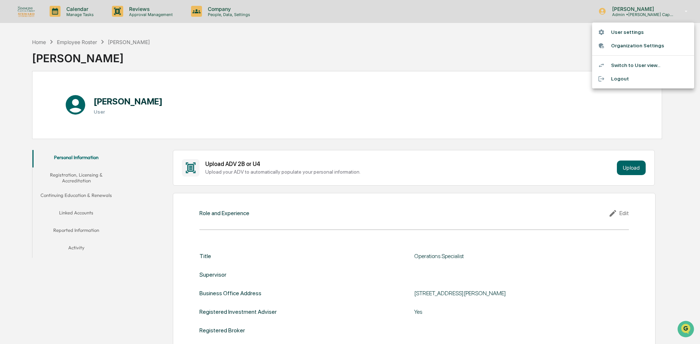
click at [617, 31] on li "User settings" at bounding box center [643, 32] width 102 height 13
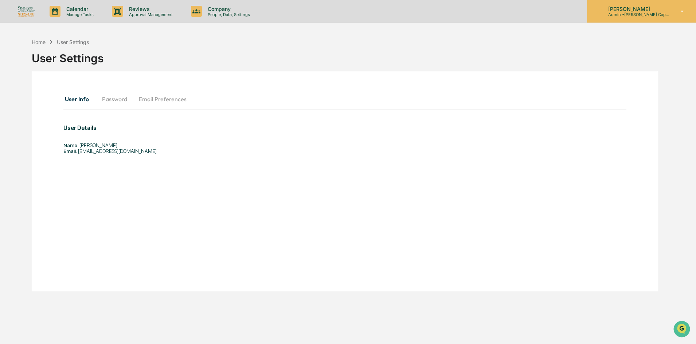
click at [632, 4] on div "[PERSON_NAME] Admin • [PERSON_NAME] Capital / [PERSON_NAME] Advisors" at bounding box center [641, 11] width 109 height 23
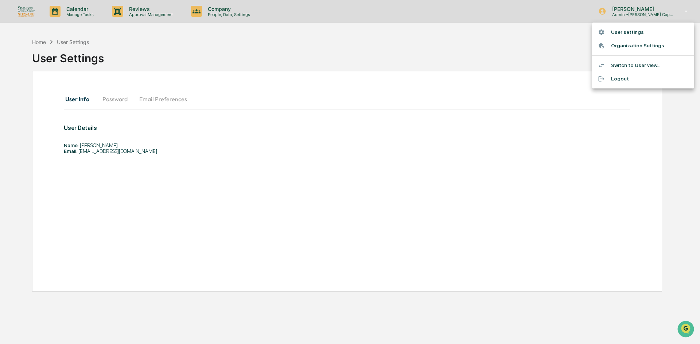
click at [207, 6] on div at bounding box center [350, 172] width 700 height 344
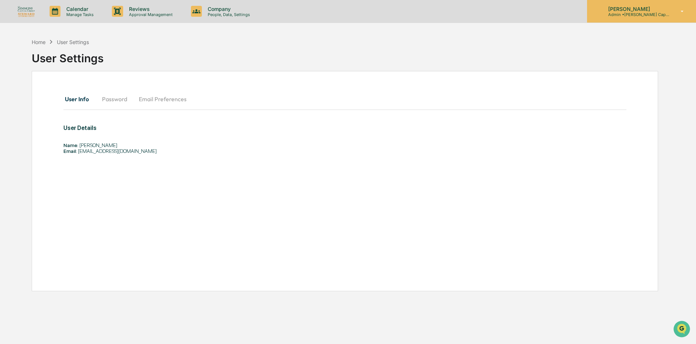
click at [694, 14] on div "[PERSON_NAME] Admin • [PERSON_NAME] Capital / [PERSON_NAME] Advisors" at bounding box center [641, 11] width 109 height 23
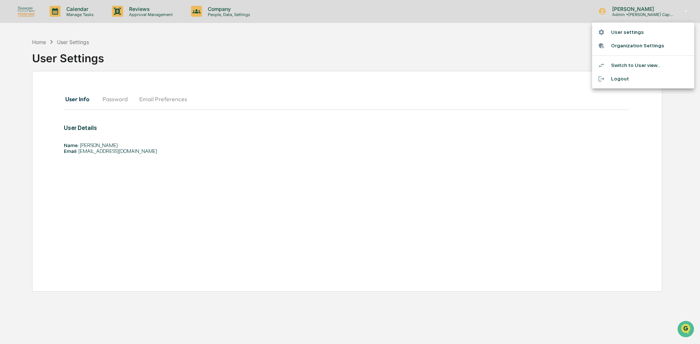
click at [637, 60] on li "Switch to User view..." at bounding box center [643, 65] width 102 height 13
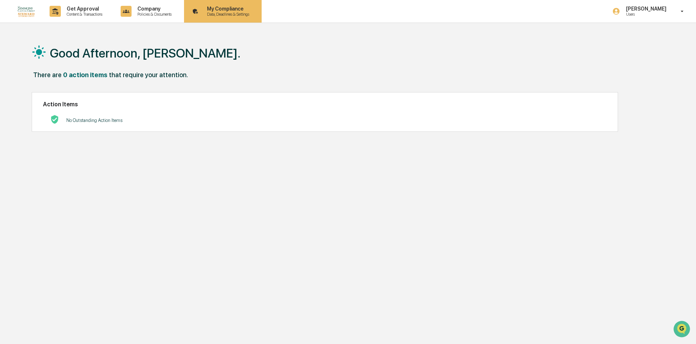
click at [236, 7] on p "My Compliance" at bounding box center [227, 9] width 52 height 6
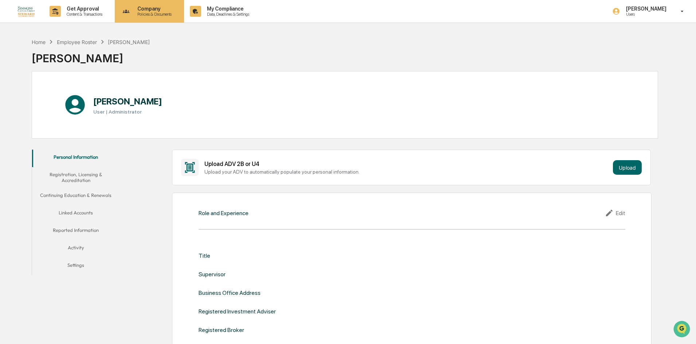
click at [137, 7] on p "Company" at bounding box center [154, 9] width 44 height 6
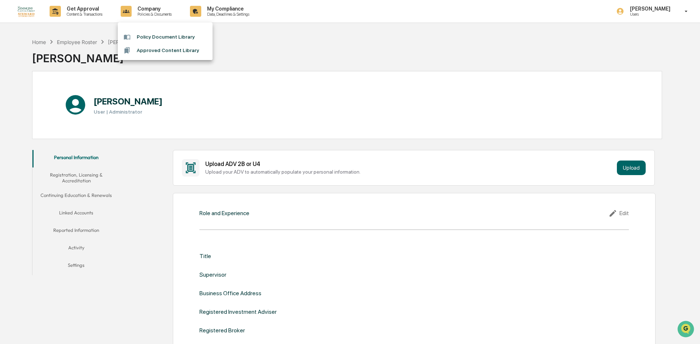
click at [96, 7] on div at bounding box center [350, 172] width 700 height 344
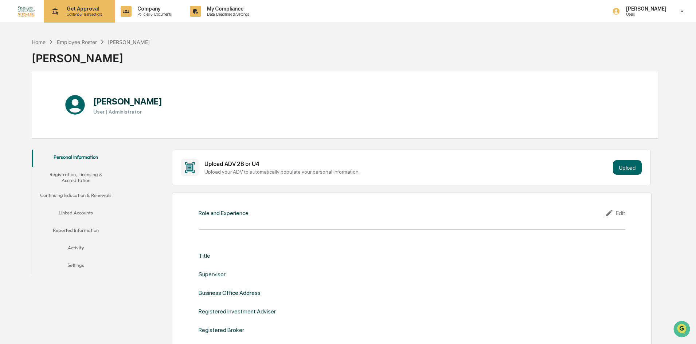
click at [81, 11] on p "Get Approval" at bounding box center [83, 9] width 45 height 6
